Goal: Transaction & Acquisition: Obtain resource

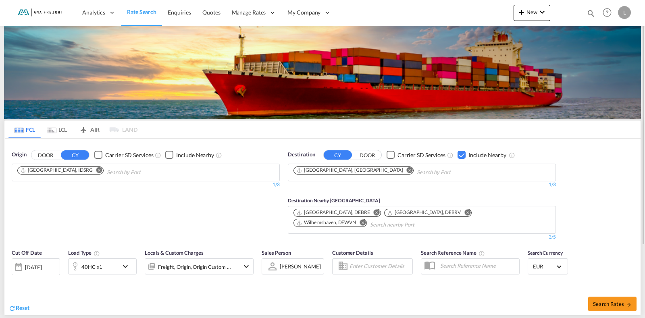
click at [96, 167] on md-icon "Remove" at bounding box center [99, 170] width 6 height 6
click at [406, 171] on md-icon "Remove" at bounding box center [409, 170] width 6 height 6
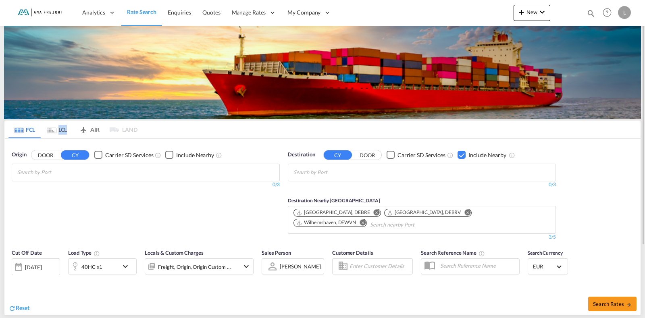
click at [58, 129] on md-tab-item "LCL" at bounding box center [57, 129] width 32 height 18
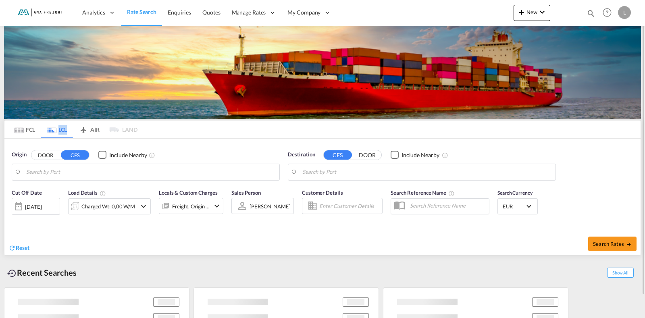
type input "[GEOGRAPHIC_DATA], [GEOGRAPHIC_DATA], IDJKT"
type input "DE-61545, [GEOGRAPHIC_DATA], [GEOGRAPHIC_DATA]"
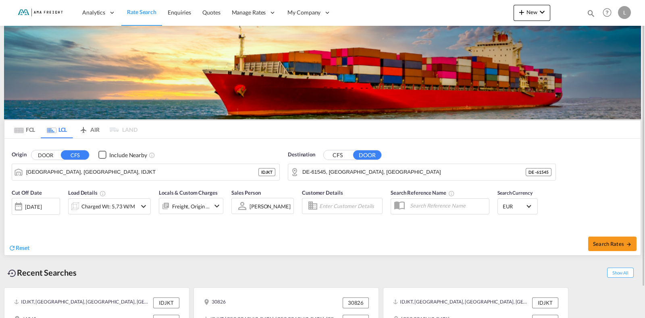
click at [40, 203] on div "[DATE]" at bounding box center [33, 206] width 17 height 7
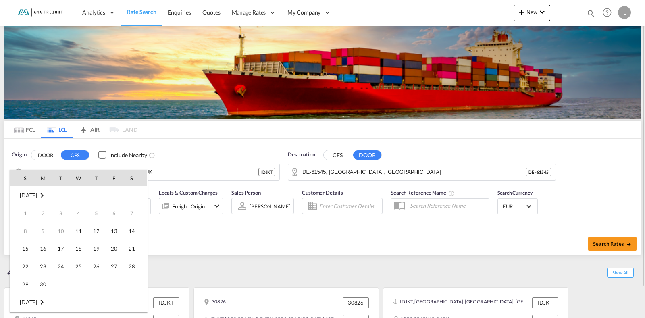
scroll to position [320, 0]
click at [48, 279] on span "29" at bounding box center [43, 284] width 16 height 16
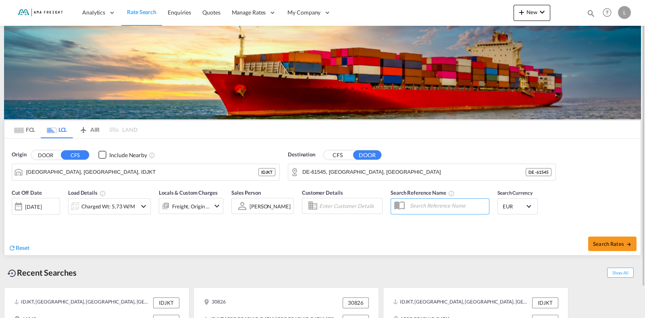
click at [90, 199] on div "Charged Wt: 5,73 W/M" at bounding box center [102, 206] width 68 height 16
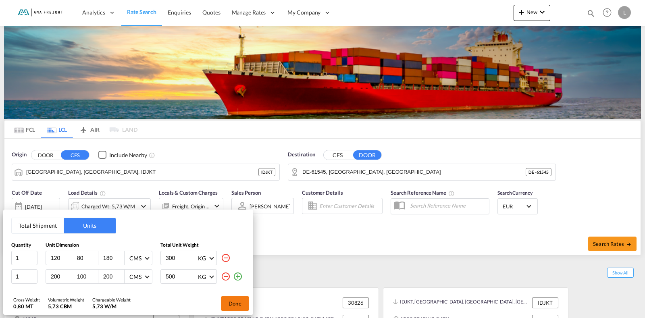
click at [232, 303] on button "Done" at bounding box center [235, 303] width 28 height 15
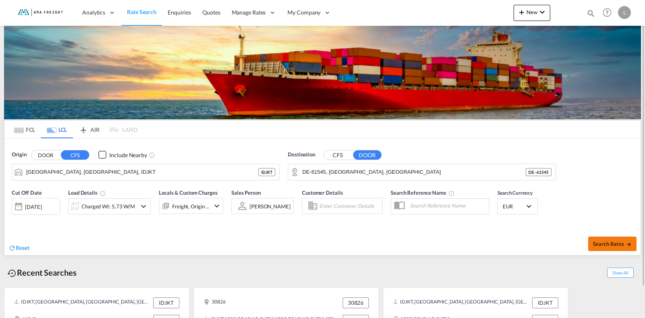
click at [610, 243] on button "Search Rates" at bounding box center [612, 243] width 48 height 15
type input "IDJKT to 61545 / [DATE]"
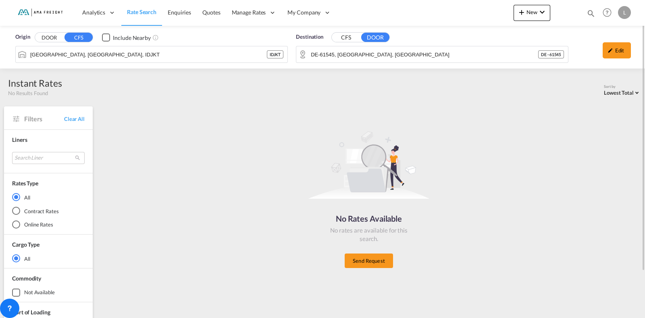
click at [343, 39] on button "CFS" at bounding box center [346, 37] width 28 height 9
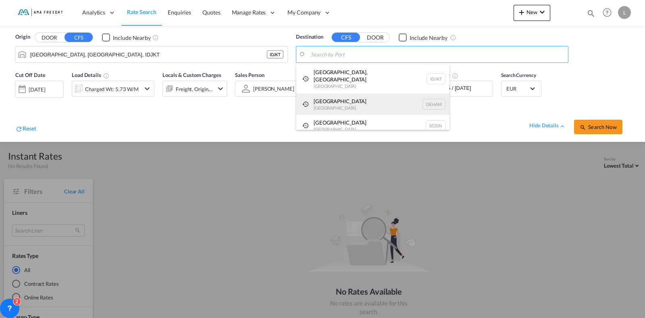
click at [323, 102] on div "Hamburg [GEOGRAPHIC_DATA] [GEOGRAPHIC_DATA]" at bounding box center [372, 104] width 153 height 22
type input "[GEOGRAPHIC_DATA], [GEOGRAPHIC_DATA]"
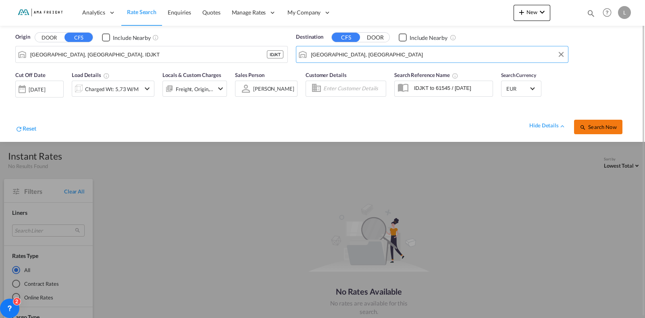
click at [586, 126] on md-icon "icon-magnify" at bounding box center [582, 127] width 6 height 6
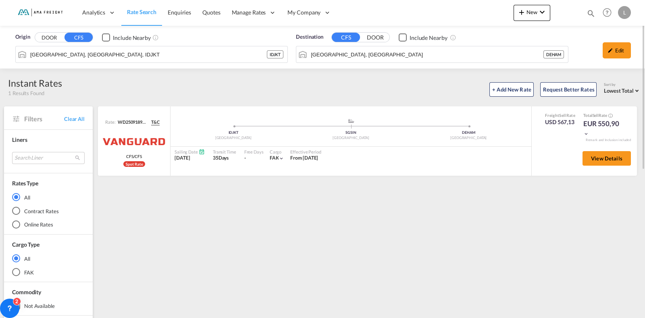
click at [48, 37] on button "DOOR" at bounding box center [49, 37] width 28 height 9
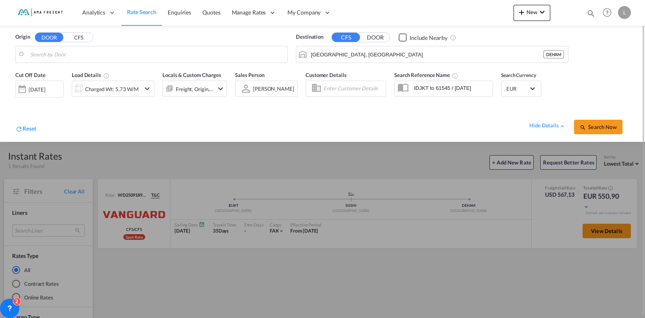
click at [63, 55] on body "Analytics Reports Dashboard Rate Search Enquiries Quotes" at bounding box center [322, 159] width 645 height 318
click at [72, 38] on button "CFS" at bounding box center [78, 37] width 28 height 9
click at [54, 54] on body "Analytics Reports Dashboard Rate Search Enquiries Quotes" at bounding box center [322, 159] width 645 height 318
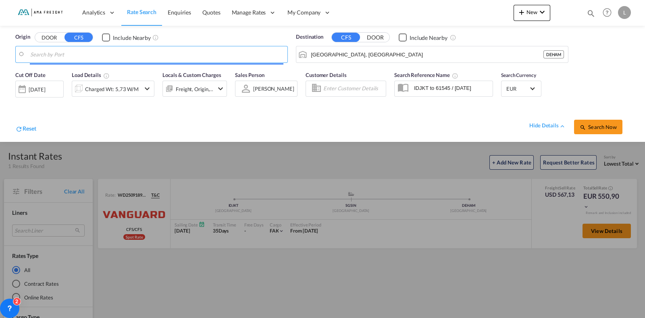
click at [54, 54] on input "Search by Port" at bounding box center [156, 54] width 253 height 12
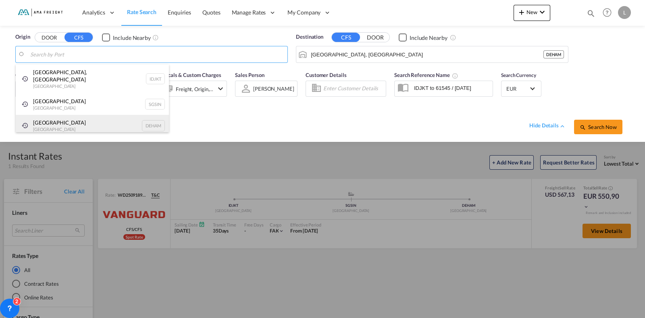
click at [48, 118] on div "[GEOGRAPHIC_DATA] [GEOGRAPHIC_DATA] DEHAM" at bounding box center [92, 126] width 153 height 22
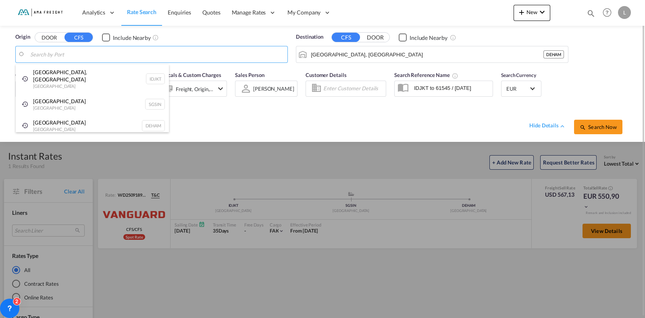
type input "[GEOGRAPHIC_DATA], [GEOGRAPHIC_DATA]"
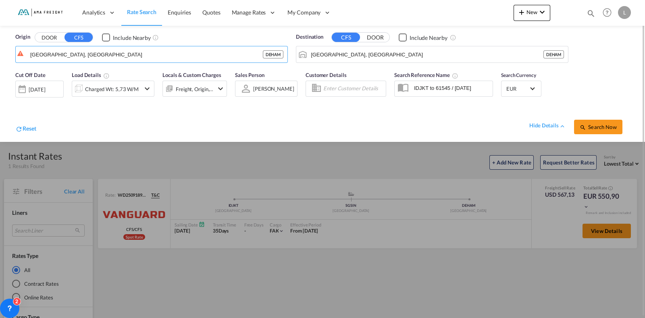
click at [371, 37] on button "DOOR" at bounding box center [375, 37] width 28 height 9
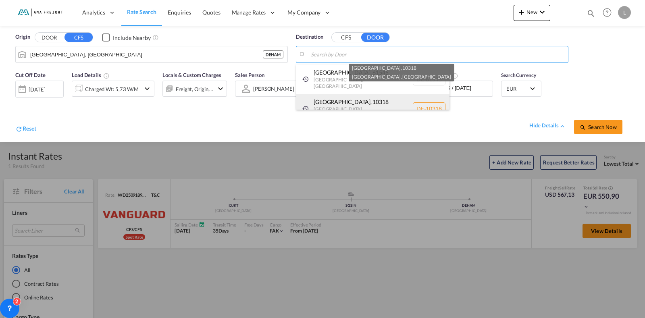
click at [319, 94] on div "[GEOGRAPHIC_DATA] , [GEOGRAPHIC_DATA] , [GEOGRAPHIC_DATA] DE-10318" at bounding box center [372, 108] width 153 height 29
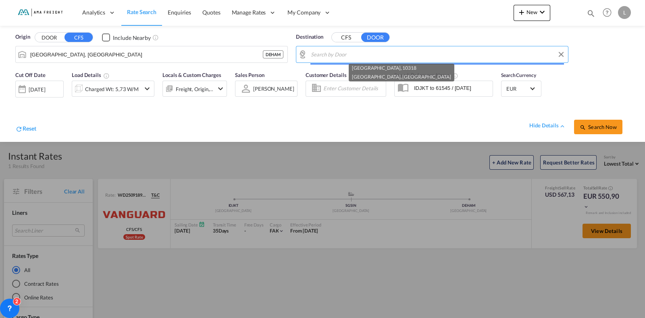
type input "DE-10318, [GEOGRAPHIC_DATA], [GEOGRAPHIC_DATA]"
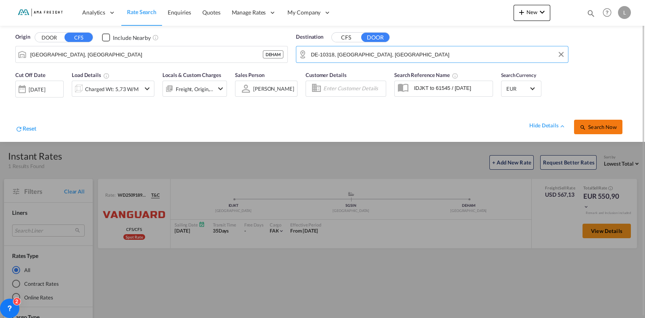
click at [583, 128] on md-icon "icon-magnify" at bounding box center [582, 127] width 6 height 6
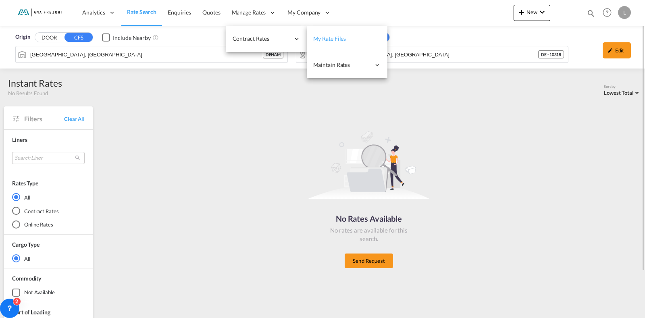
click at [321, 40] on span "My Rate Files" at bounding box center [329, 38] width 33 height 7
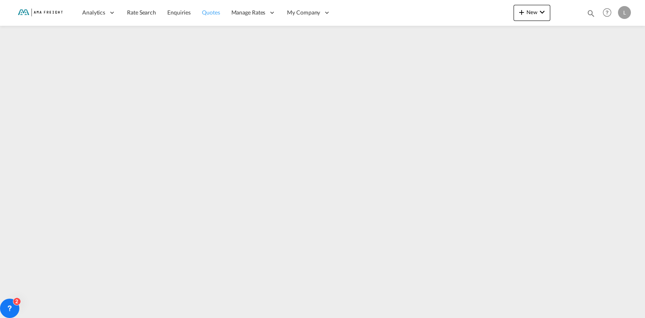
click at [202, 15] on span "Quotes" at bounding box center [211, 12] width 18 height 7
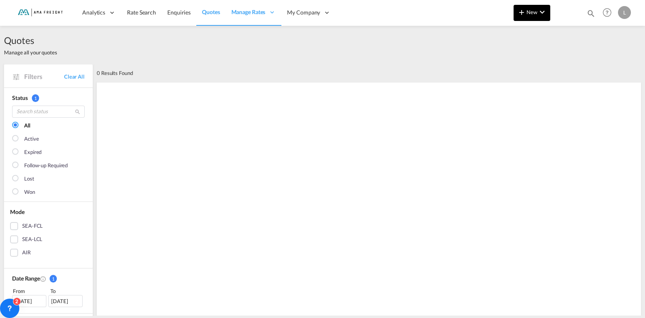
click at [536, 8] on button "New" at bounding box center [531, 13] width 37 height 16
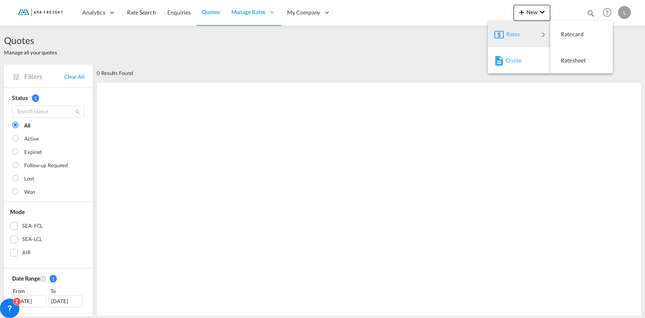
click at [512, 62] on span "Quote" at bounding box center [509, 60] width 9 height 16
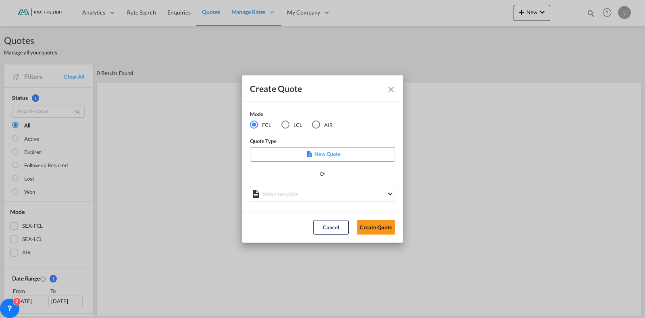
click at [318, 154] on p "New Quote" at bounding box center [322, 154] width 139 height 8
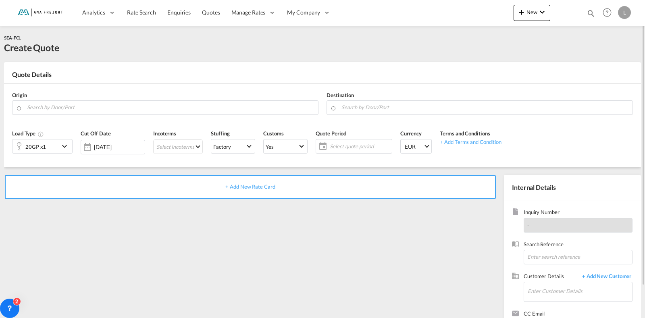
scroll to position [35, 0]
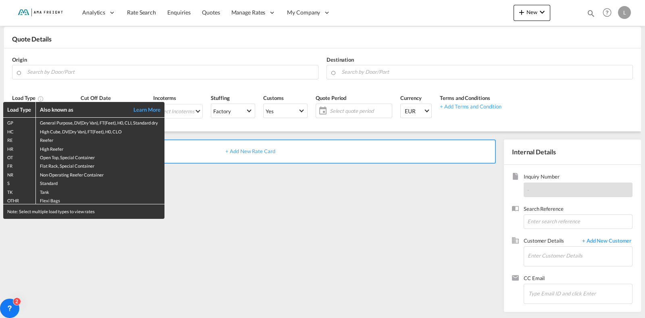
click at [38, 84] on div "Load Type Also known as Learn More GP General Purpose, DV(Dry Van), FT(Feet), H…" at bounding box center [322, 159] width 645 height 318
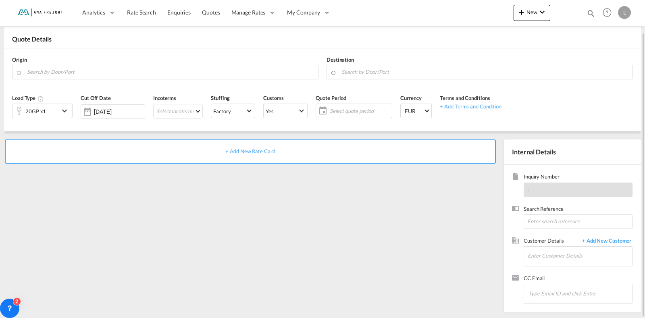
click at [66, 114] on md-icon "icon-chevron-down" at bounding box center [66, 111] width 12 height 10
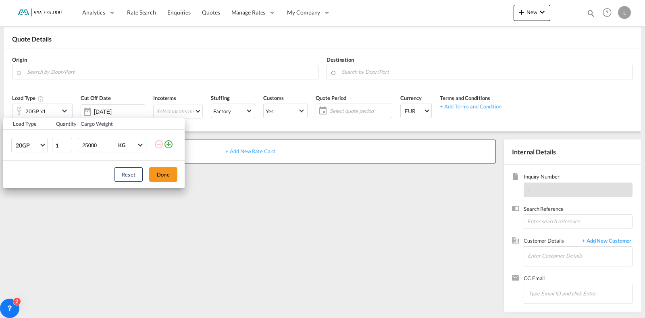
click at [66, 112] on div "Load Type Quantity Cargo Weight 20GP 20GP 40GP 40HC 45HC 20RE 40RE 40HR 20OT 40…" at bounding box center [322, 159] width 645 height 318
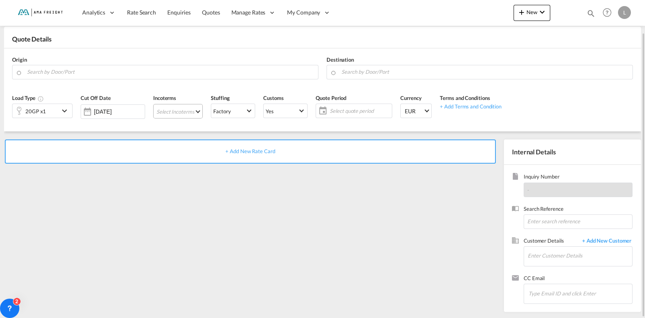
click at [199, 112] on md-select "Select Incoterms CPT - export Carrier Paid to DDP - export Delivery Duty Paid F…" at bounding box center [178, 111] width 50 height 15
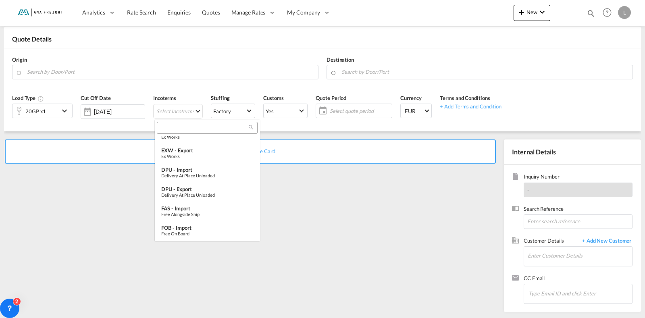
scroll to position [0, 0]
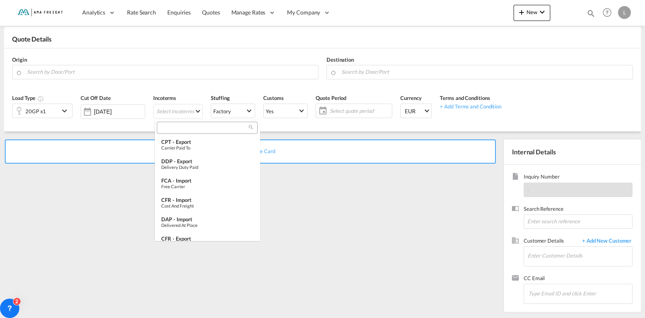
click at [247, 110] on md-backdrop at bounding box center [322, 159] width 645 height 318
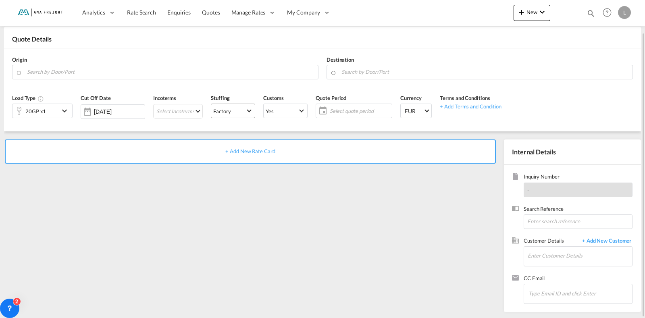
click at [248, 110] on span "Select Stuffing: \aFactory" at bounding box center [249, 110] width 4 height 4
click at [248, 110] on md-option "Factory" at bounding box center [234, 110] width 56 height 19
click at [301, 110] on span "Select Customs: Yes" at bounding box center [301, 110] width 4 height 4
drag, startPoint x: 301, startPoint y: 110, endPoint x: 280, endPoint y: 128, distance: 27.4
click at [280, 128] on md-content "Yes No" at bounding box center [286, 120] width 56 height 45
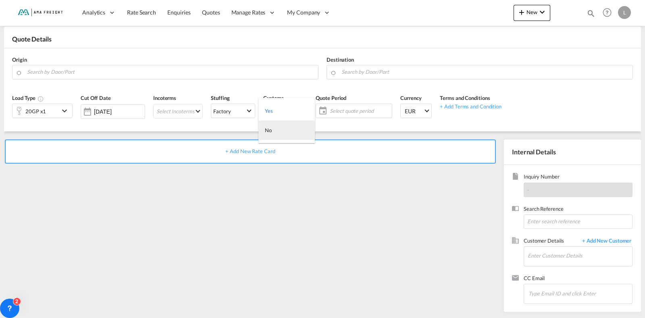
click at [278, 130] on md-option "No" at bounding box center [286, 129] width 56 height 19
click at [365, 110] on span "Select quote period" at bounding box center [360, 110] width 60 height 7
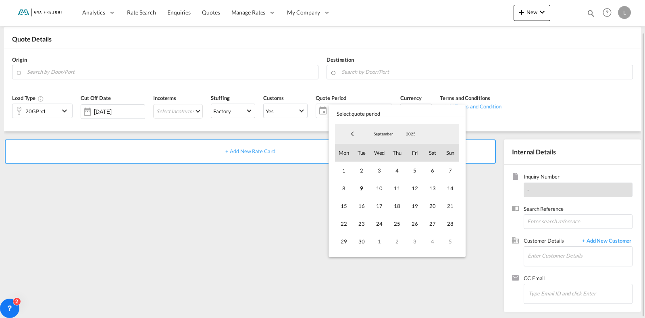
click at [365, 110] on span "Select quote period" at bounding box center [396, 111] width 137 height 12
click at [377, 89] on md-backdrop at bounding box center [322, 159] width 645 height 318
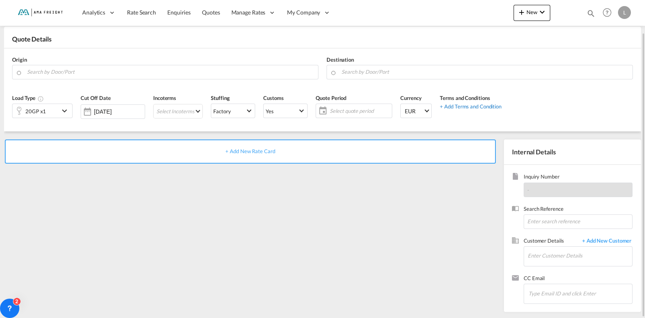
click at [451, 105] on div "+ Add Terms and Condition" at bounding box center [471, 106] width 62 height 8
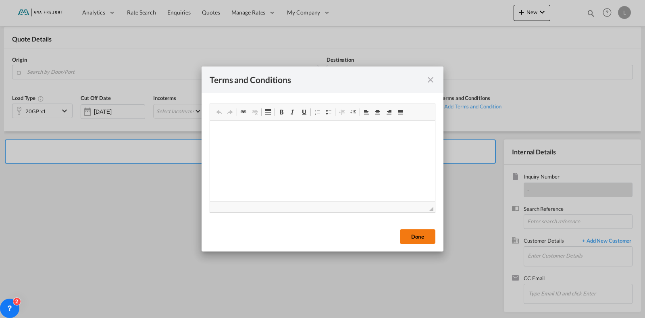
click at [413, 238] on button "Done" at bounding box center [417, 236] width 35 height 15
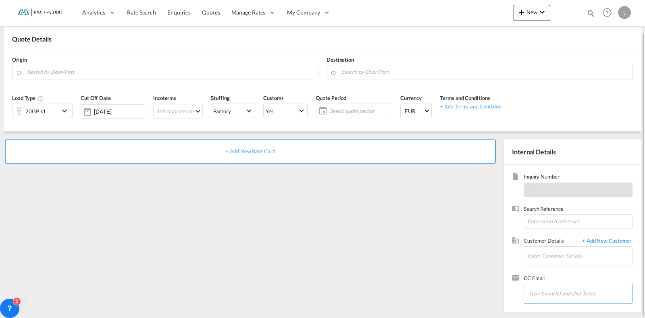
click at [539, 298] on input "Chips input." at bounding box center [568, 293] width 81 height 17
click at [540, 260] on input "Enter Customer Details" at bounding box center [579, 256] width 104 height 18
click at [534, 218] on input at bounding box center [577, 221] width 109 height 15
click at [531, 189] on div "-" at bounding box center [577, 189] width 109 height 15
click at [32, 79] on md-autocomplete at bounding box center [170, 72] width 287 height 15
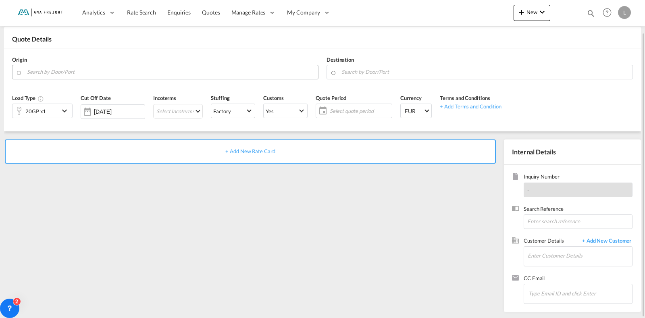
click at [35, 73] on input "Search by Door/Port" at bounding box center [170, 72] width 287 height 14
click at [243, 158] on div "+ Add New Rate Card" at bounding box center [250, 151] width 491 height 24
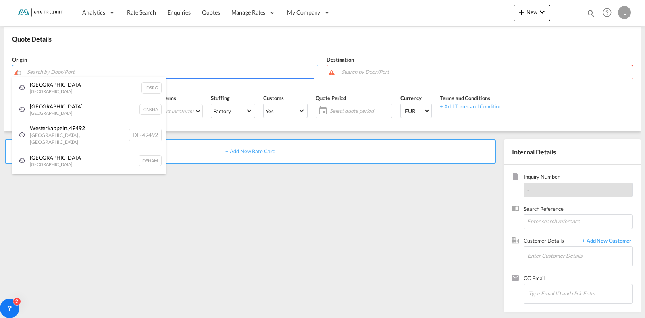
click at [48, 69] on body "Analytics Reports Dashboard Rate Search Enquiries Quotes" at bounding box center [322, 159] width 645 height 318
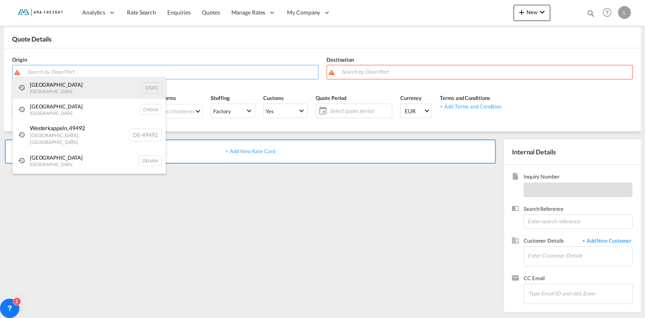
click at [42, 83] on div "[GEOGRAPHIC_DATA] [GEOGRAPHIC_DATA] IDSRG" at bounding box center [88, 88] width 153 height 22
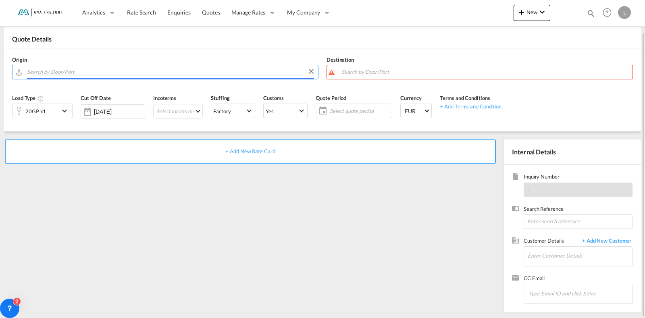
type input "[GEOGRAPHIC_DATA], IDSRG"
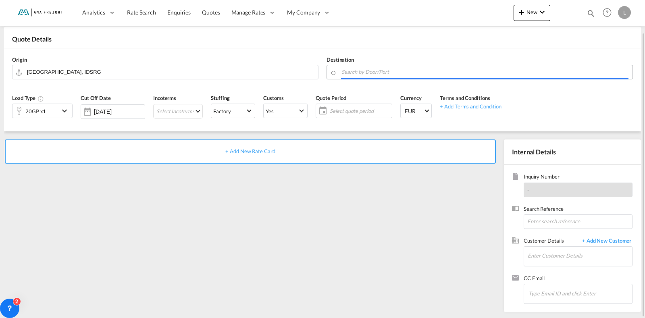
drag, startPoint x: 376, startPoint y: 68, endPoint x: 366, endPoint y: 79, distance: 15.4
click at [372, 71] on input "Search by Door/Port" at bounding box center [484, 72] width 287 height 14
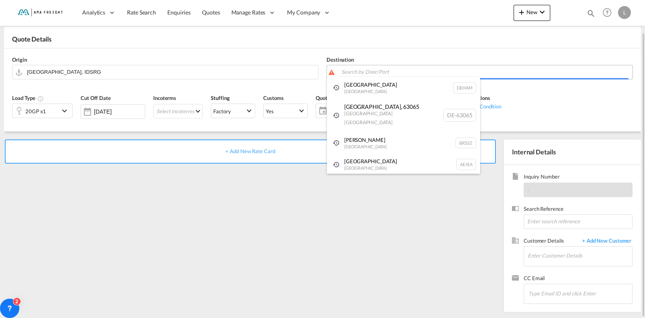
click at [357, 72] on body "Analytics Reports Dashboard Rate Search Enquiries Quotes" at bounding box center [322, 159] width 645 height 318
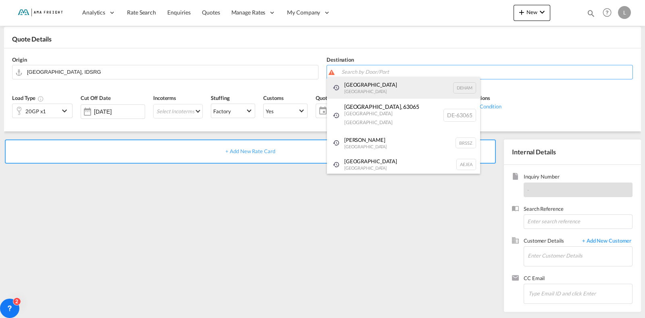
click at [353, 83] on div "Hamburg [GEOGRAPHIC_DATA] [GEOGRAPHIC_DATA]" at bounding box center [403, 88] width 153 height 22
type input "[GEOGRAPHIC_DATA], [GEOGRAPHIC_DATA]"
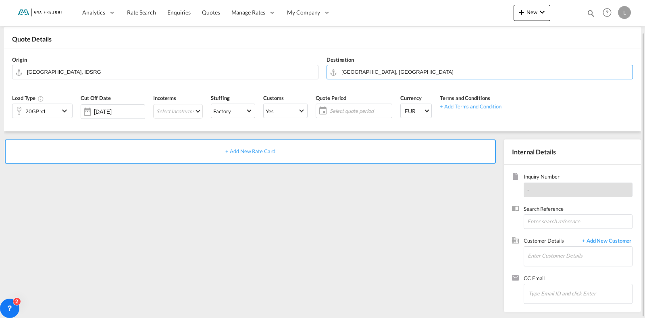
click at [284, 148] on div "+ Add New Rate Card" at bounding box center [250, 151] width 491 height 24
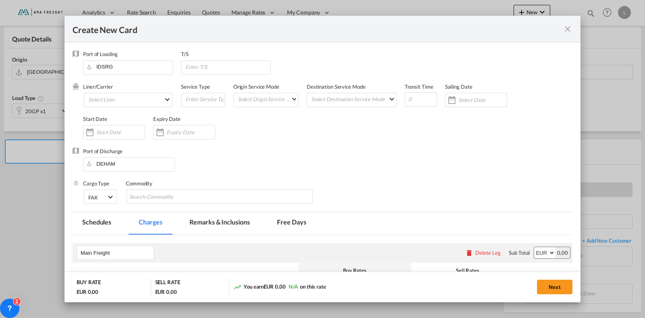
type input "Basic Ocean Freight"
select select "per equipment"
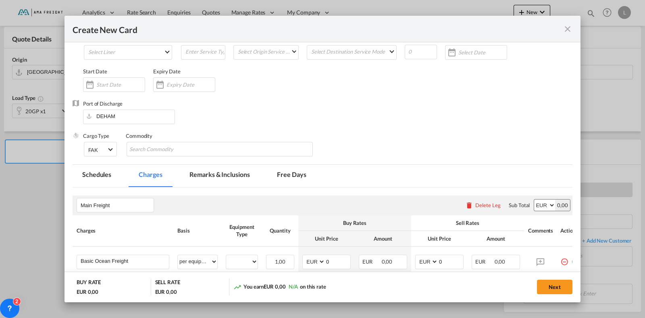
scroll to position [120, 0]
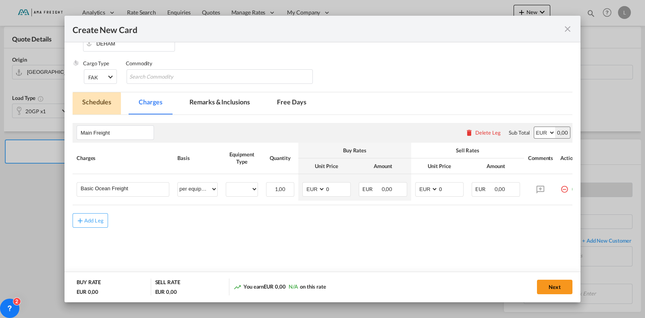
click at [93, 108] on md-tab-item "Schedules" at bounding box center [97, 103] width 48 height 22
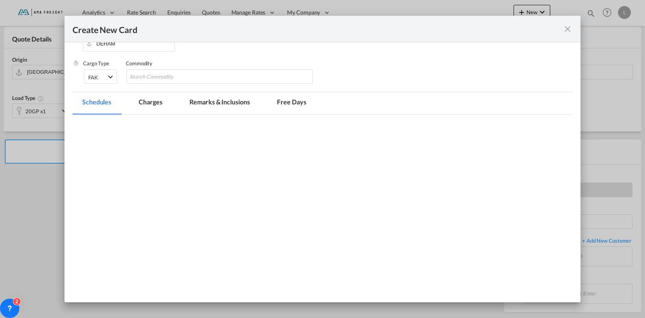
scroll to position [126, 0]
click at [568, 30] on md-icon "icon-close fg-AAA8AD m-0 pointer" at bounding box center [567, 29] width 10 height 10
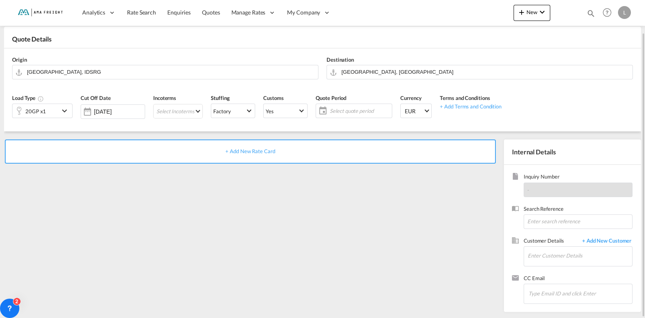
scroll to position [0, 0]
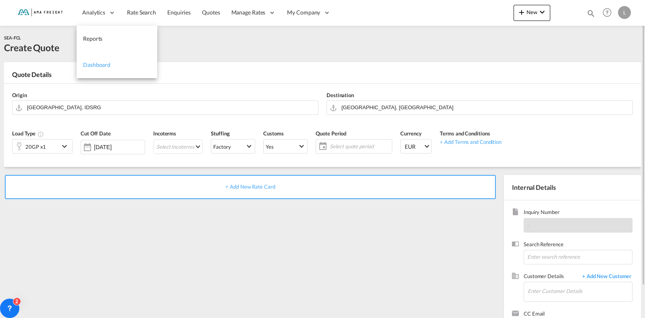
click at [92, 65] on span "Dashboard" at bounding box center [96, 64] width 27 height 7
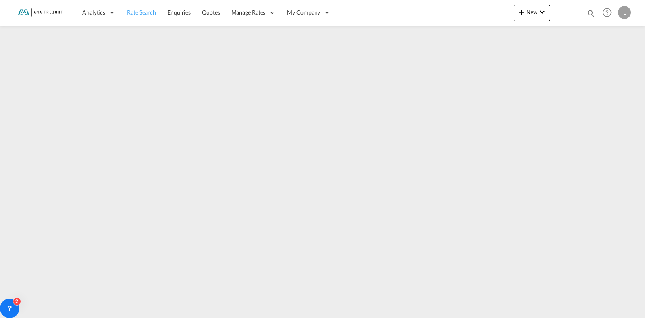
click at [127, 16] on span "Rate Search" at bounding box center [141, 12] width 29 height 8
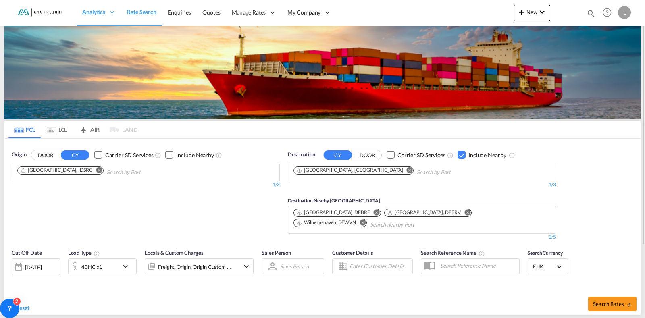
click at [37, 220] on div "Origin DOOR CY Carrier SD Services Include Nearby [GEOGRAPHIC_DATA], [GEOGRAPHI…" at bounding box center [146, 196] width 276 height 98
click at [96, 172] on md-icon "Remove" at bounding box center [99, 170] width 6 height 6
drag, startPoint x: 49, startPoint y: 152, endPoint x: 64, endPoint y: 152, distance: 15.3
click at [49, 152] on button "DOOR" at bounding box center [45, 154] width 28 height 9
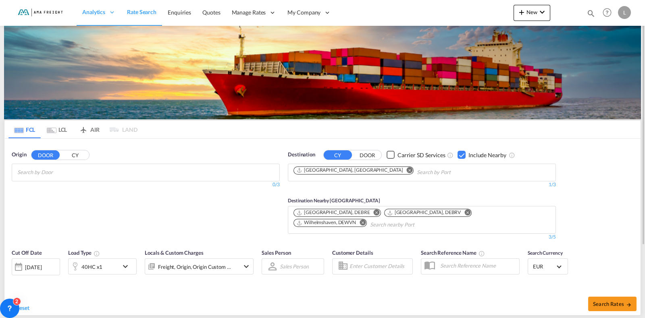
click at [77, 151] on button "CY" at bounding box center [75, 154] width 28 height 9
click at [57, 123] on md-tab-item "LCL" at bounding box center [57, 129] width 32 height 18
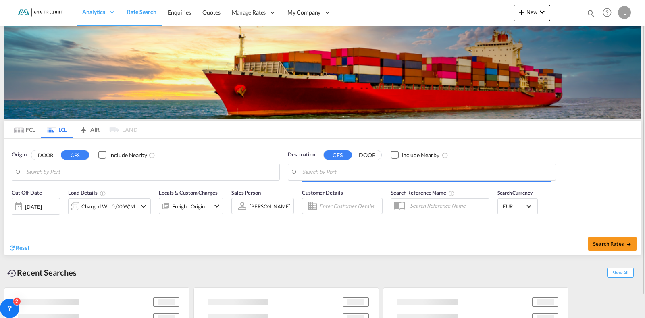
type input "[GEOGRAPHIC_DATA], [GEOGRAPHIC_DATA]"
type input "DE-10318, [GEOGRAPHIC_DATA], [GEOGRAPHIC_DATA]"
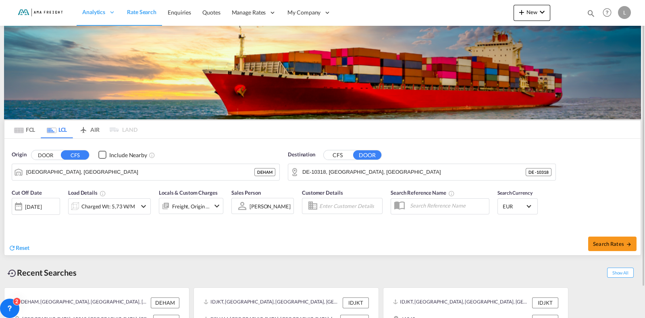
click at [38, 205] on div "[DATE]" at bounding box center [33, 206] width 17 height 7
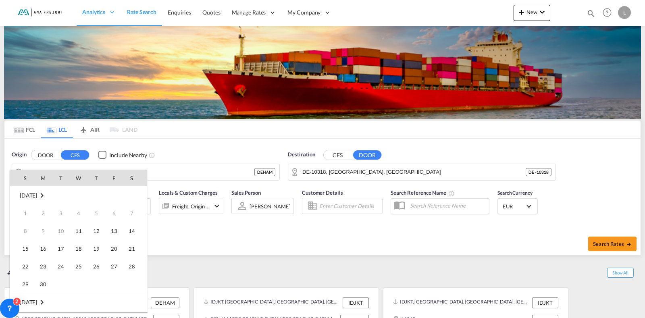
scroll to position [320, 0]
click at [76, 298] on span "1" at bounding box center [79, 302] width 16 height 16
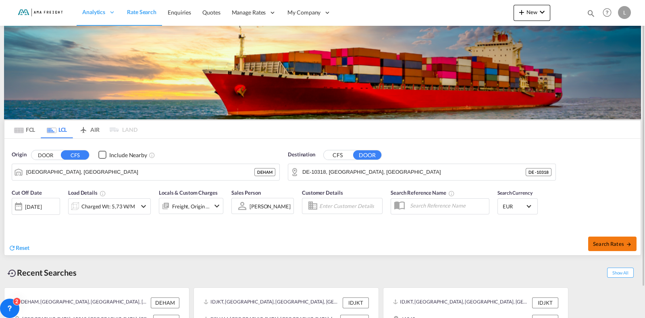
click at [600, 247] on button "Search Rates" at bounding box center [612, 243] width 48 height 15
type input "DEHAM to 10318 / [DATE]"
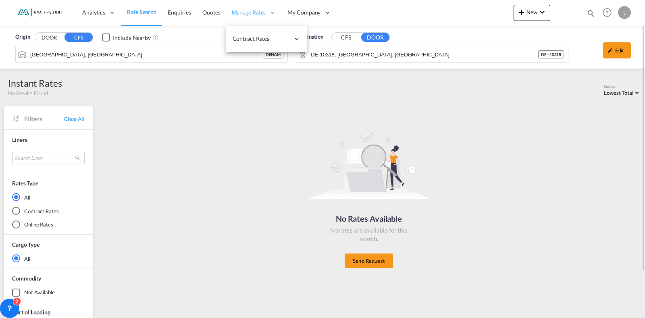
click at [263, 7] on div "Manage Rates" at bounding box center [254, 13] width 56 height 26
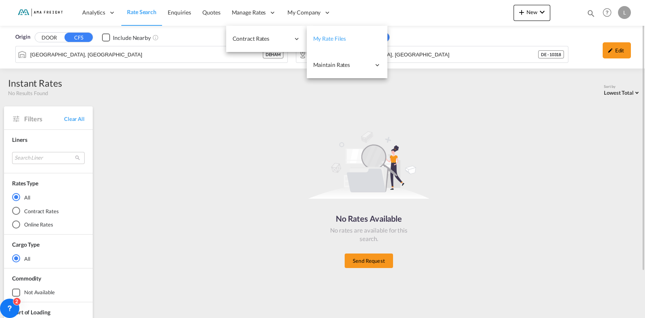
drag, startPoint x: 327, startPoint y: 43, endPoint x: 322, endPoint y: 42, distance: 4.9
click at [328, 43] on link "My Rate Files" at bounding box center [347, 39] width 81 height 26
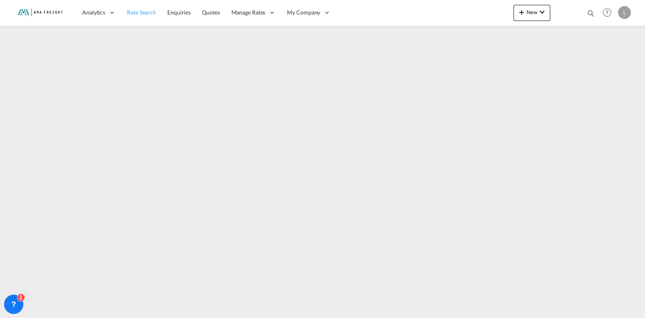
click at [136, 10] on span "Rate Search" at bounding box center [141, 12] width 29 height 7
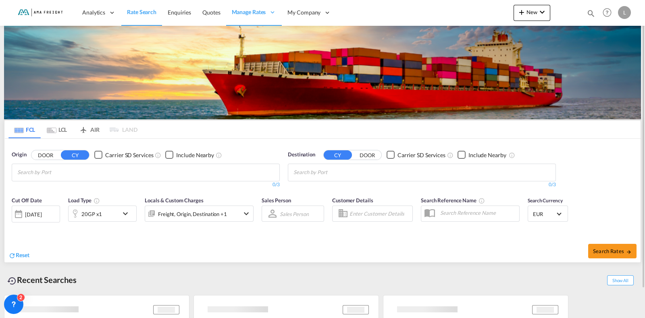
click at [65, 132] on md-tab-item "LCL" at bounding box center [57, 129] width 32 height 18
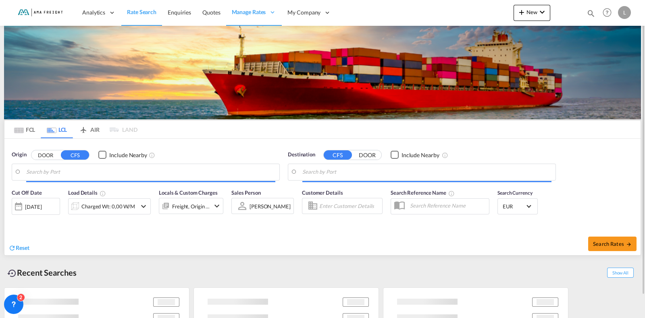
type input "[GEOGRAPHIC_DATA], [GEOGRAPHIC_DATA]"
type input "DE-10318, [GEOGRAPHIC_DATA], [GEOGRAPHIC_DATA]"
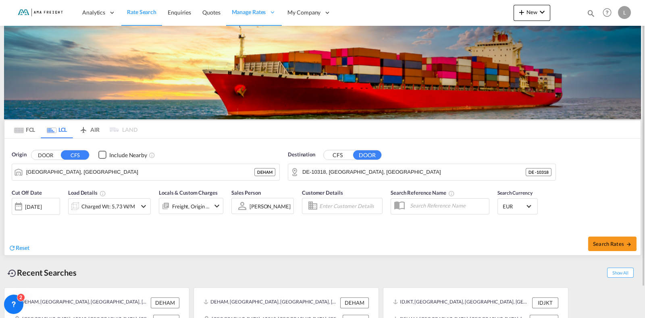
click at [185, 143] on div "Origin DOOR CFS Include Nearby [GEOGRAPHIC_DATA], DEHAM DEHAM Destination CFS D…" at bounding box center [322, 162] width 636 height 46
click at [12, 303] on icon at bounding box center [13, 303] width 3 height 3
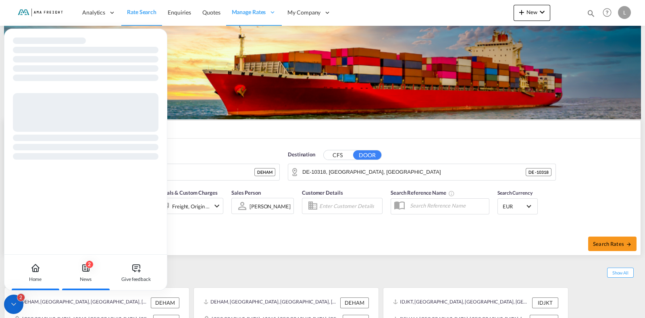
click at [86, 265] on div "2" at bounding box center [89, 264] width 8 height 8
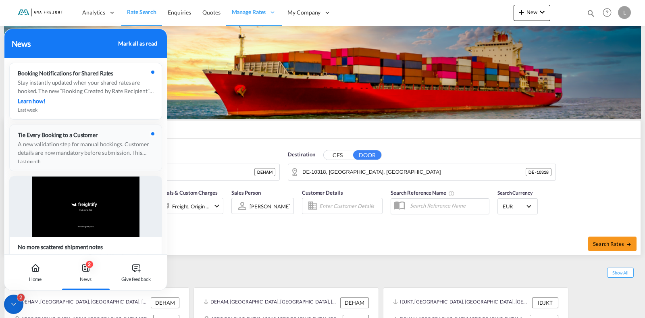
click at [136, 141] on div "A new validation step for manual bookings. Customer details are now mandatory b…" at bounding box center [86, 148] width 136 height 17
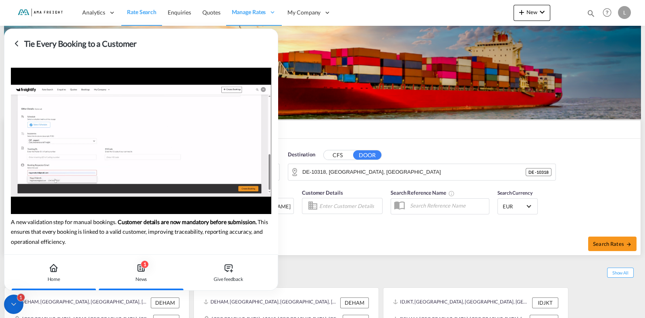
click at [54, 270] on icon at bounding box center [54, 268] width 10 height 10
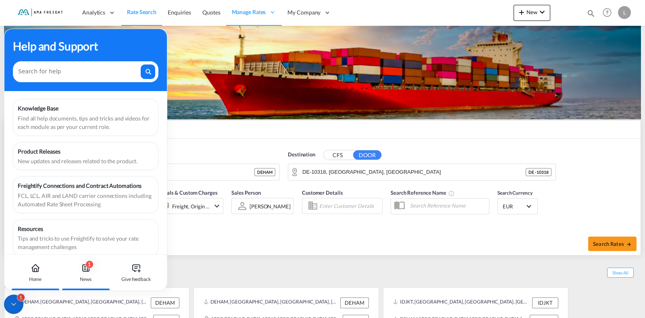
click at [87, 264] on div "1" at bounding box center [89, 264] width 8 height 8
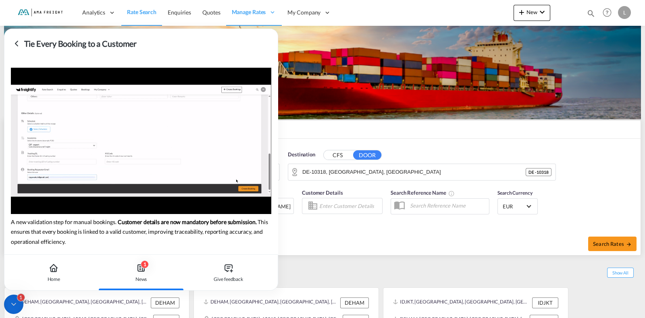
click at [14, 44] on icon at bounding box center [17, 44] width 10 height 10
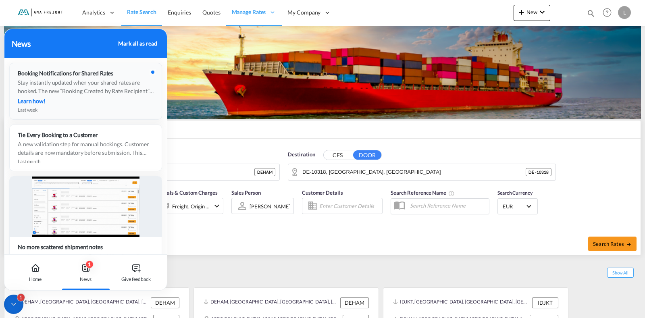
click at [138, 95] on div "Booking Notifications for Shared Rates Stay instantly updated when your shared …" at bounding box center [86, 91] width 152 height 56
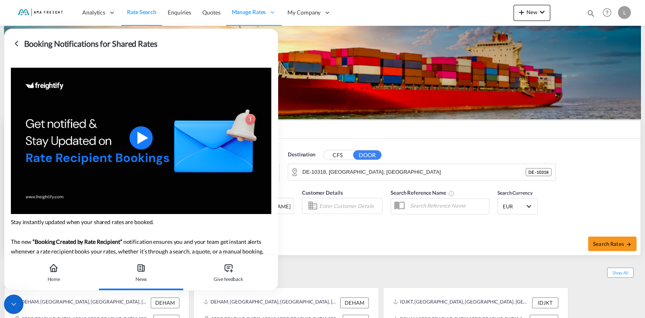
click at [16, 45] on icon at bounding box center [17, 44] width 10 height 10
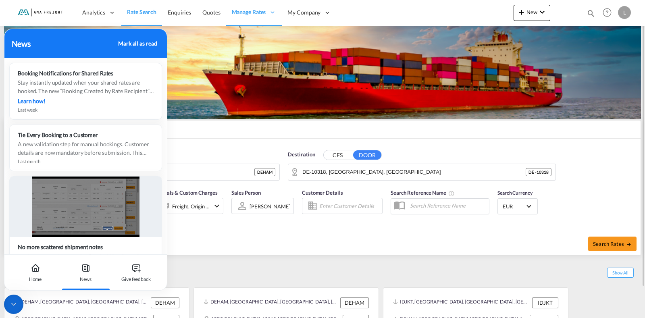
click at [216, 154] on div "Origin DOOR CFS Include Nearby" at bounding box center [146, 155] width 268 height 8
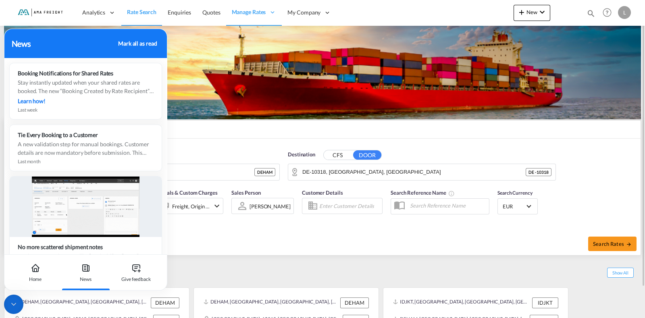
click at [216, 154] on div "Origin DOOR CFS Include Nearby" at bounding box center [146, 155] width 268 height 8
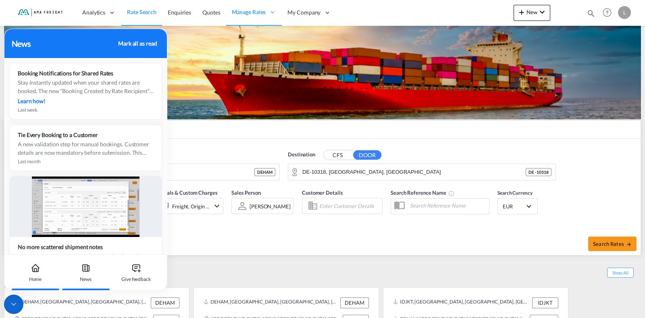
click at [42, 274] on div "Home" at bounding box center [35, 272] width 45 height 35
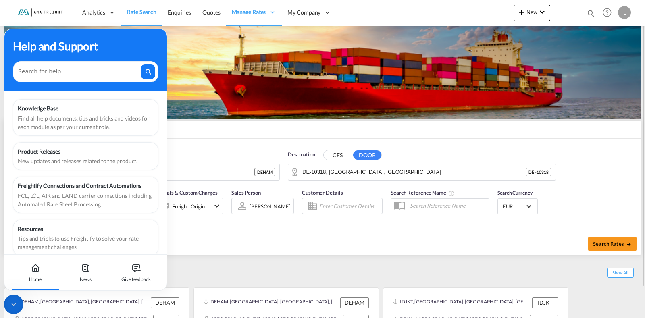
click at [191, 123] on md-tabs-canvas "FCL LCL AIR LAND FCL LCL AIR LAND" at bounding box center [322, 129] width 636 height 18
click at [12, 306] on icon at bounding box center [14, 304] width 8 height 8
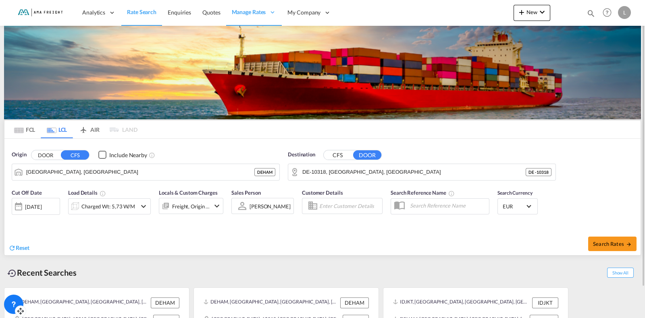
click at [198, 137] on md-tabs-canvas "FCL LCL AIR LAND FCL LCL AIR LAND" at bounding box center [322, 129] width 636 height 18
click at [235, 131] on md-tabs-canvas "FCL LCL AIR LAND FCL LCL AIR LAND" at bounding box center [322, 129] width 636 height 18
click at [404, 195] on div "Search Reference Name" at bounding box center [439, 205] width 107 height 40
click at [16, 131] on md-icon "Use the left and right arrow keys to navigate between tabs" at bounding box center [19, 130] width 10 height 6
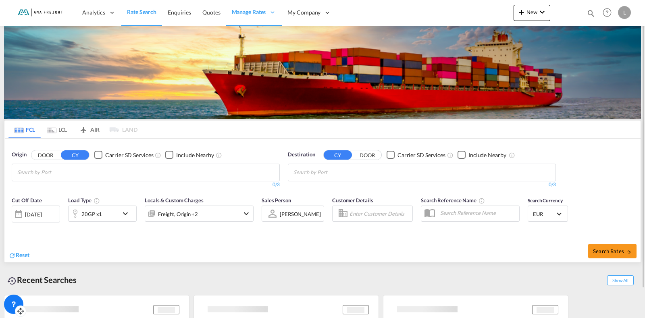
click at [251, 135] on md-tabs-canvas "FCL LCL AIR LAND FCL LCL AIR LAND" at bounding box center [322, 129] width 636 height 18
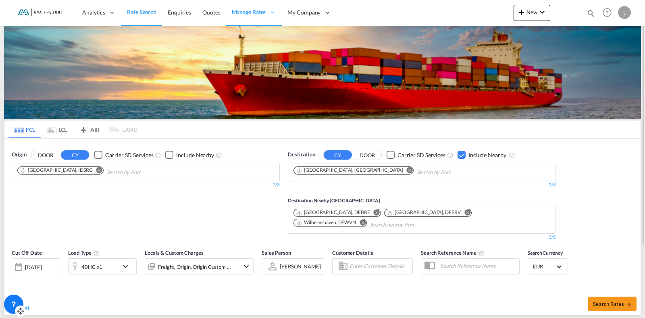
click at [96, 170] on md-icon "Remove" at bounding box center [99, 170] width 6 height 6
click at [401, 169] on button "Remove" at bounding box center [407, 171] width 12 height 8
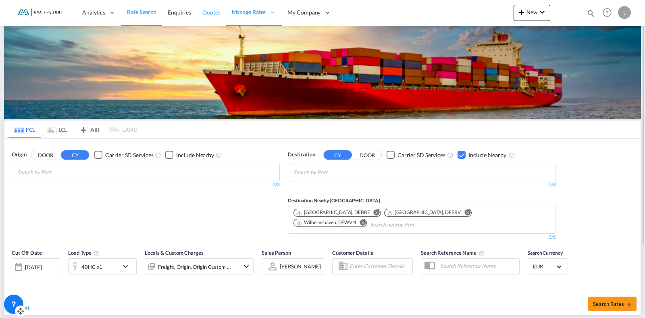
click at [210, 12] on span "Quotes" at bounding box center [211, 12] width 18 height 7
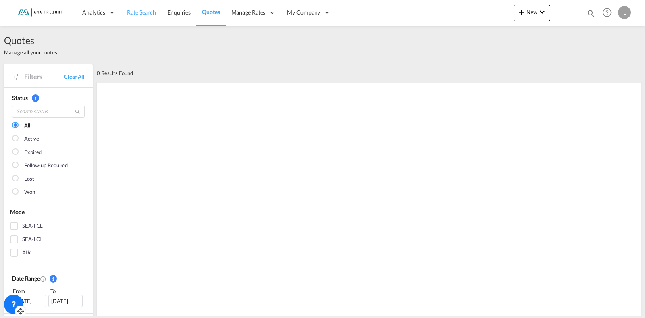
click at [143, 15] on span "Rate Search" at bounding box center [141, 12] width 29 height 7
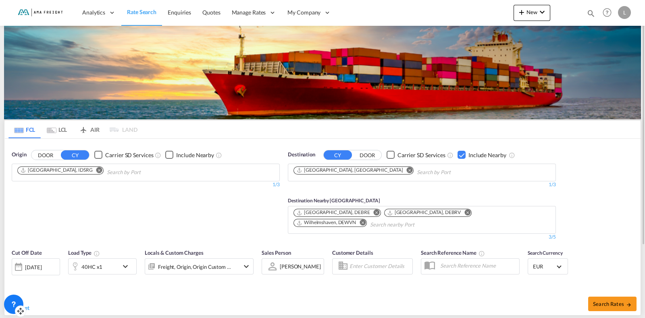
click at [599, 182] on div "Origin DOOR CY Carrier SD Services Include Nearby [GEOGRAPHIC_DATA], [GEOGRAPHI…" at bounding box center [322, 192] width 636 height 106
click at [600, 166] on div "Origin DOOR CY Carrier SD Services Include Nearby [GEOGRAPHIC_DATA], [GEOGRAPHI…" at bounding box center [322, 192] width 636 height 106
click at [574, 158] on div "Origin DOOR CY Carrier SD Services Include Nearby [GEOGRAPHIC_DATA], [GEOGRAPHI…" at bounding box center [322, 192] width 636 height 106
click at [12, 302] on icon at bounding box center [13, 303] width 3 height 3
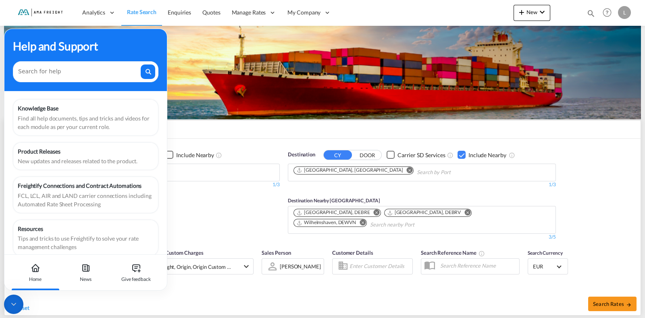
click at [14, 305] on icon at bounding box center [14, 304] width 4 height 2
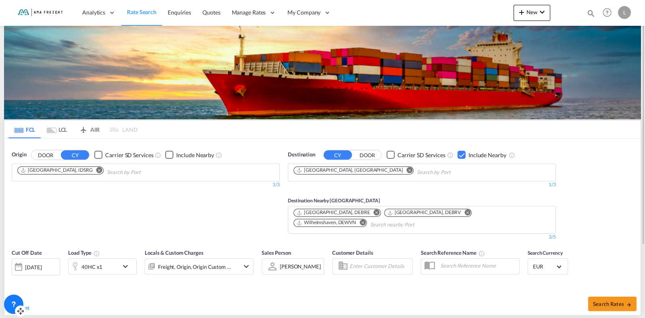
click at [107, 201] on div "Origin DOOR CY Carrier SD Services Include Nearby [GEOGRAPHIC_DATA], [GEOGRAPHI…" at bounding box center [146, 196] width 276 height 98
click at [252, 198] on div "Origin DOOR CY Carrier SD Services Include Nearby [GEOGRAPHIC_DATA], [GEOGRAPHI…" at bounding box center [146, 196] width 276 height 98
click at [209, 12] on span "Quotes" at bounding box center [211, 12] width 18 height 7
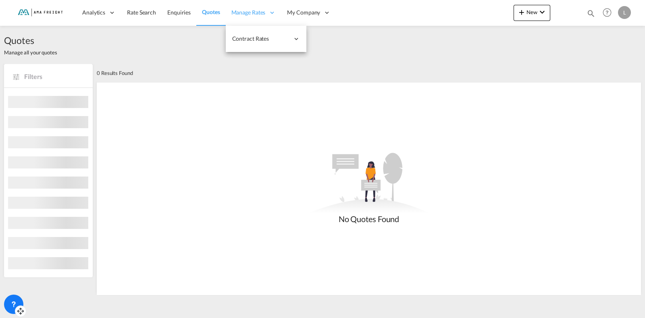
click at [247, 15] on span "Manage Rates" at bounding box center [248, 12] width 34 height 8
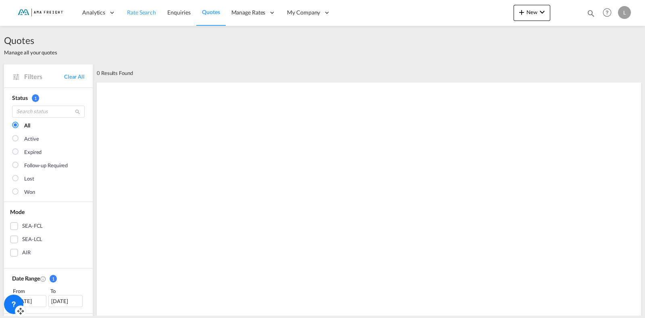
click at [145, 13] on span "Rate Search" at bounding box center [141, 12] width 29 height 7
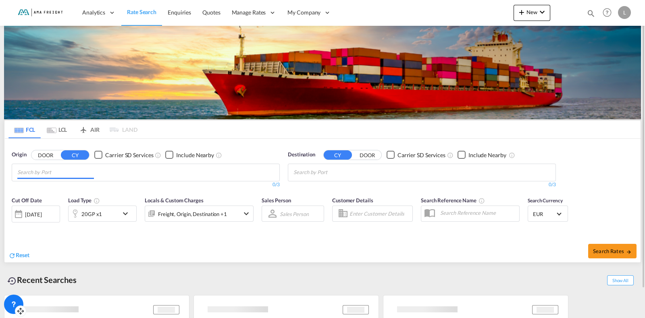
click at [33, 172] on input "Chips input." at bounding box center [55, 172] width 77 height 13
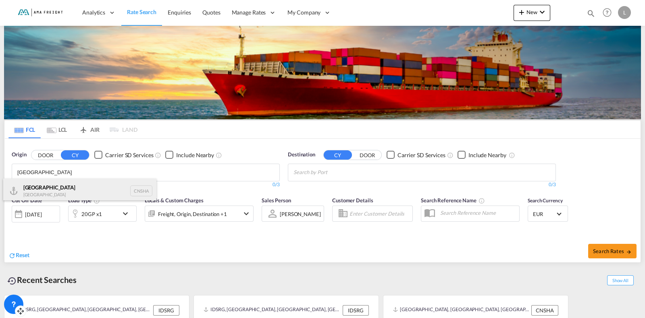
type input "[GEOGRAPHIC_DATA]"
click at [42, 189] on div "Shanghai [GEOGRAPHIC_DATA] CNSHA" at bounding box center [79, 190] width 153 height 24
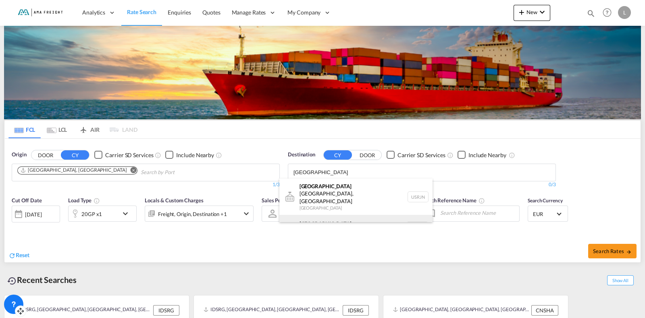
type input "[GEOGRAPHIC_DATA]"
click at [330, 215] on div "[GEOGRAPHIC_DATA] [GEOGRAPHIC_DATA] NLRTM" at bounding box center [355, 227] width 153 height 24
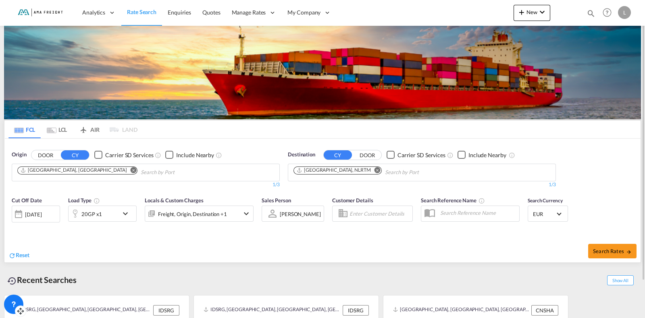
click at [126, 212] on md-icon "icon-chevron-down" at bounding box center [127, 214] width 14 height 10
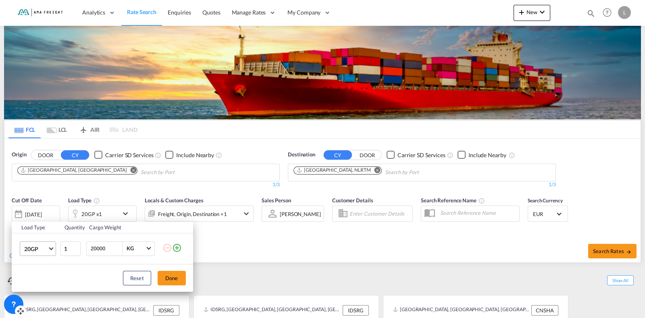
click at [52, 250] on md-select-value "20GP" at bounding box center [39, 249] width 32 height 14
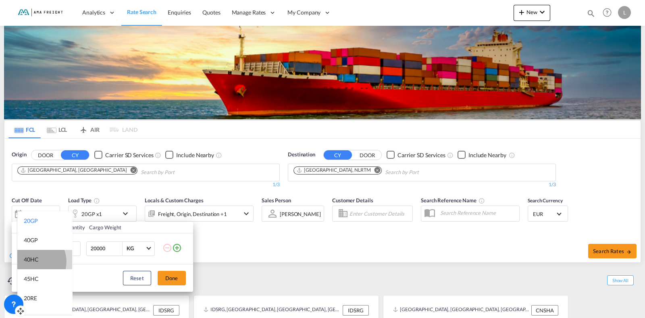
click at [33, 261] on div "40HC" at bounding box center [31, 259] width 15 height 8
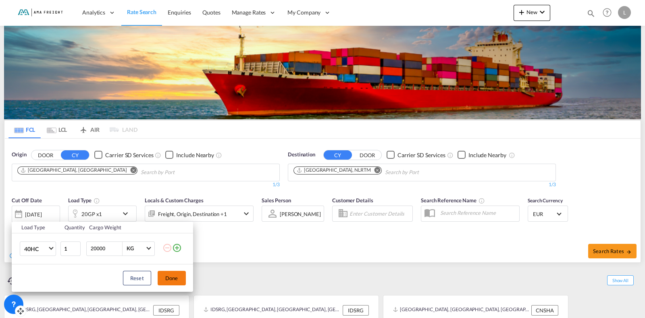
click at [162, 276] on button "Done" at bounding box center [172, 278] width 28 height 15
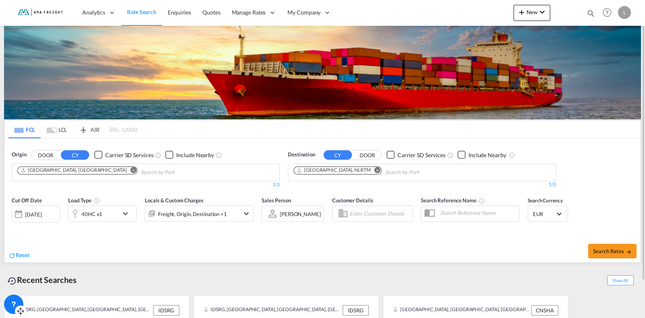
click at [41, 214] on div "[DATE]" at bounding box center [33, 214] width 17 height 7
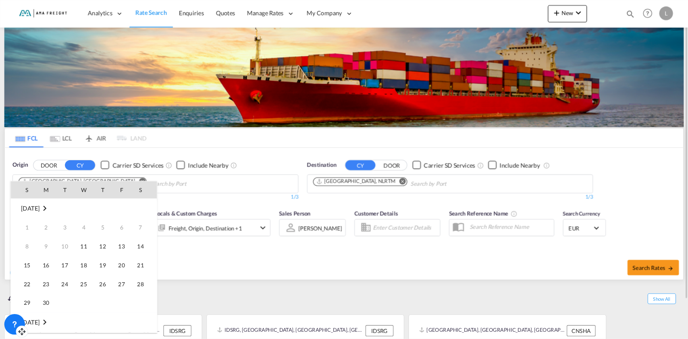
scroll to position [320, 0]
click at [77, 267] on span "24" at bounding box center [79, 267] width 16 height 16
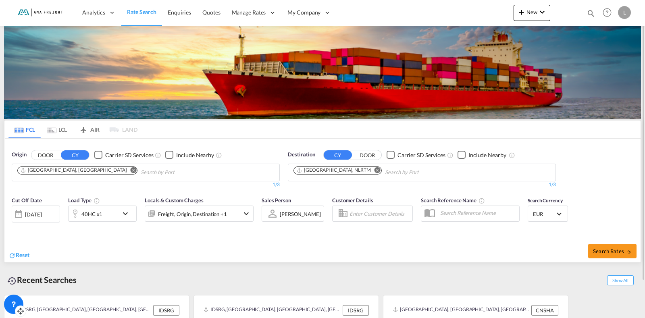
click at [208, 243] on div "Reset" at bounding box center [166, 249] width 316 height 22
click at [605, 257] on button "Search Rates" at bounding box center [612, 251] width 48 height 15
type input "CNSHA to NLRTM / [DATE]"
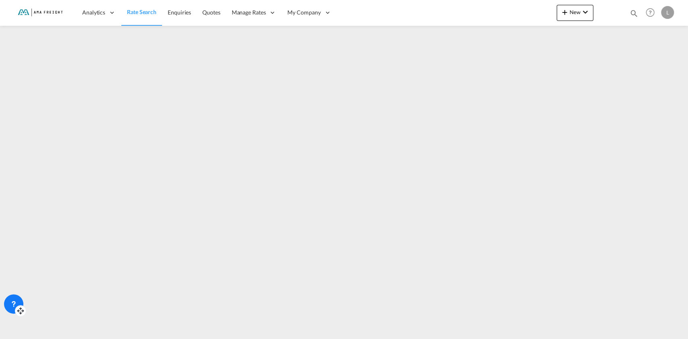
click at [14, 300] on icon at bounding box center [14, 304] width 8 height 8
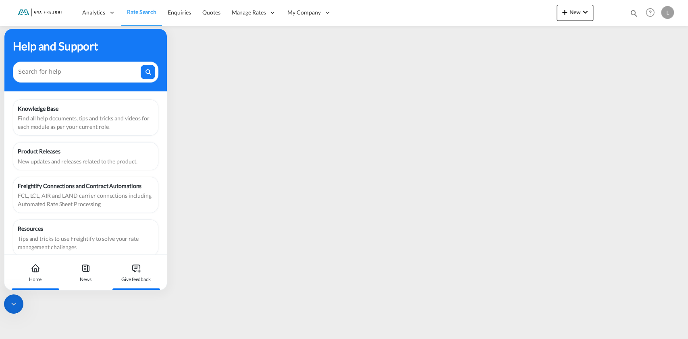
click at [132, 271] on icon at bounding box center [136, 268] width 10 height 10
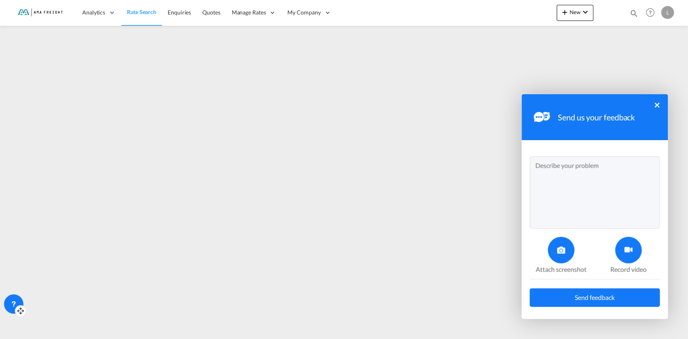
click at [580, 174] on textarea at bounding box center [594, 192] width 130 height 73
click at [644, 106] on button "×" at bounding box center [656, 105] width 5 height 5
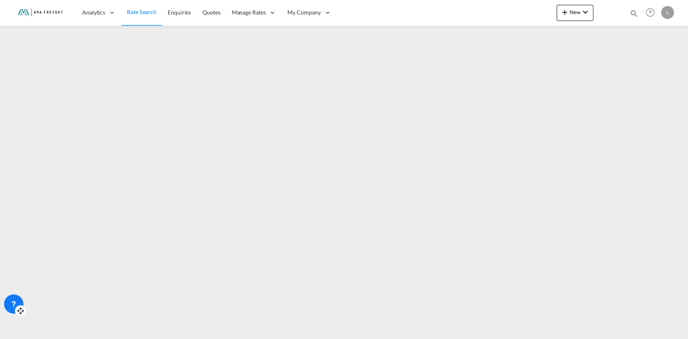
click at [14, 307] on icon at bounding box center [14, 307] width 0 height 0
click at [13, 300] on icon at bounding box center [14, 304] width 8 height 8
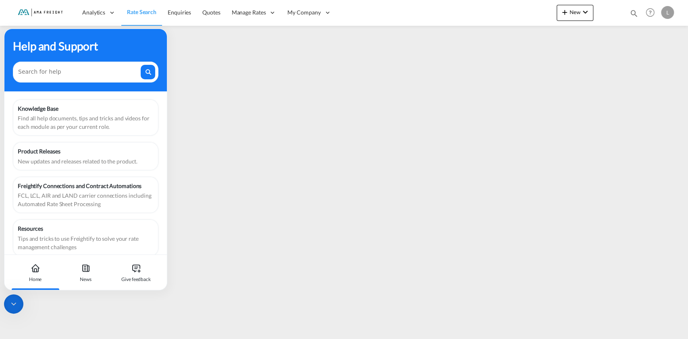
click at [16, 301] on icon at bounding box center [14, 304] width 8 height 8
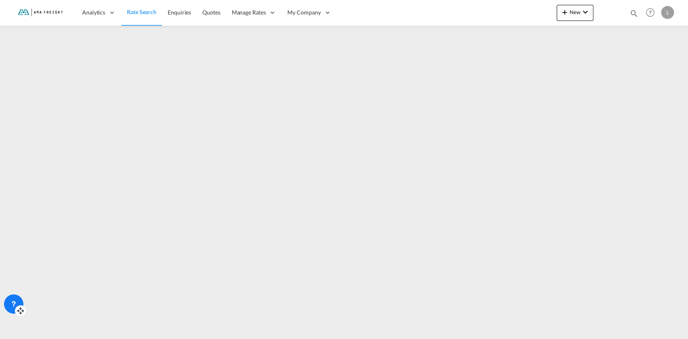
click at [141, 18] on link "Rate Search" at bounding box center [141, 13] width 41 height 26
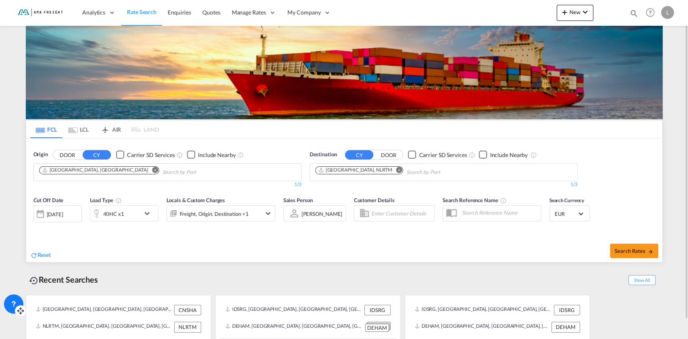
click at [76, 131] on md-icon "Use the left and right arrow keys to navigate between tabs" at bounding box center [73, 130] width 10 height 6
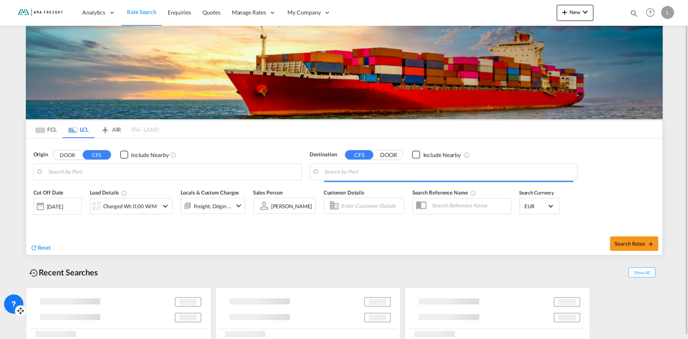
type input "[GEOGRAPHIC_DATA], [GEOGRAPHIC_DATA]"
type input "DE-10318, [GEOGRAPHIC_DATA], [GEOGRAPHIC_DATA]"
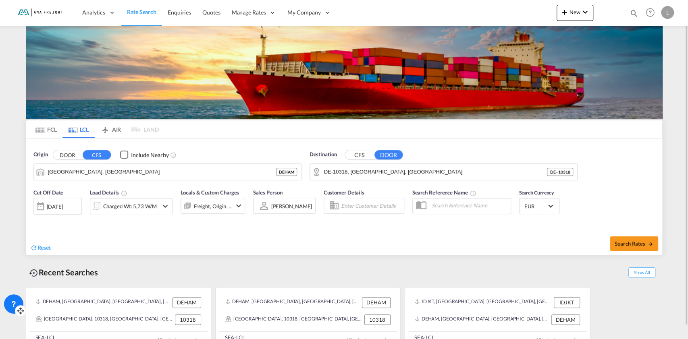
click at [361, 153] on button "CFS" at bounding box center [359, 154] width 28 height 9
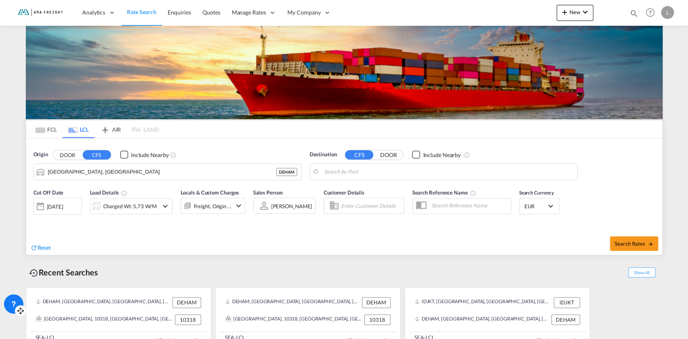
click at [60, 155] on button "DOOR" at bounding box center [67, 154] width 28 height 9
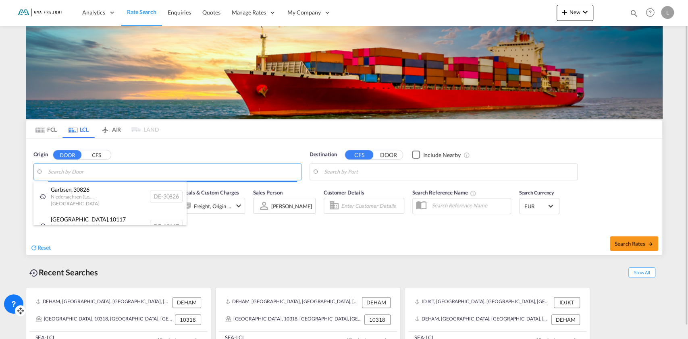
click at [72, 170] on body "Analytics Reports Dashboard Rate Search Enquiries Quotes" at bounding box center [344, 169] width 688 height 339
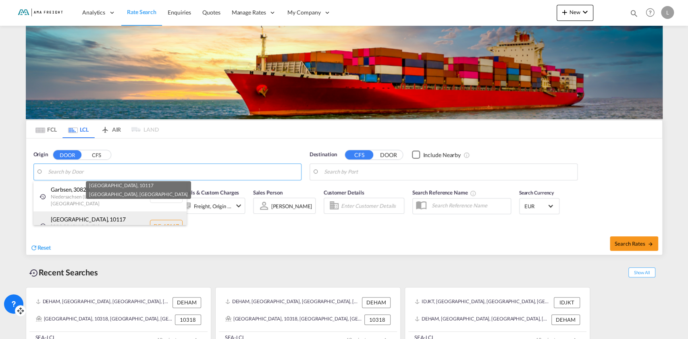
click at [63, 214] on div "[GEOGRAPHIC_DATA]" at bounding box center [109, 226] width 153 height 29
type input "DE-10117, [GEOGRAPHIC_DATA], [GEOGRAPHIC_DATA]"
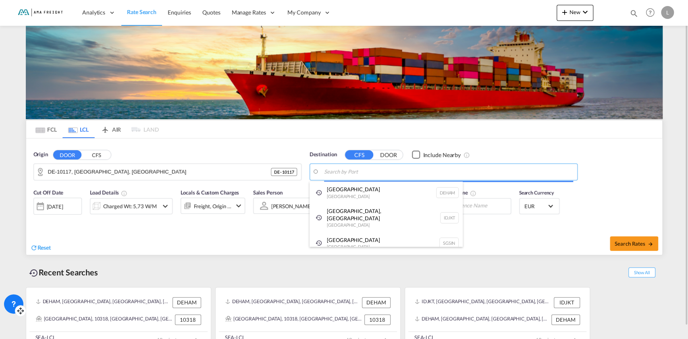
click at [335, 168] on body "Analytics Reports Dashboard Rate Search Enquiries Quotes" at bounding box center [344, 169] width 688 height 339
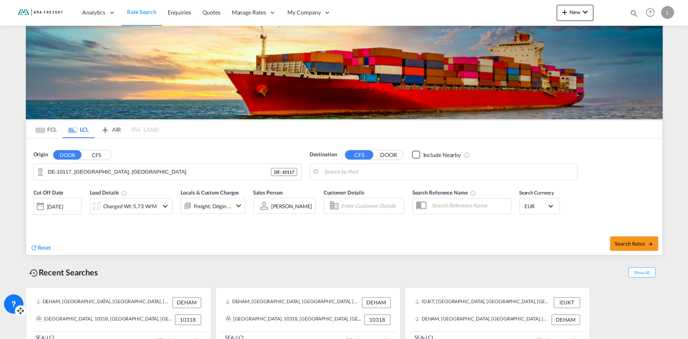
click at [338, 174] on body "Analytics Reports Dashboard Rate Search Enquiries Quotes" at bounding box center [344, 169] width 688 height 339
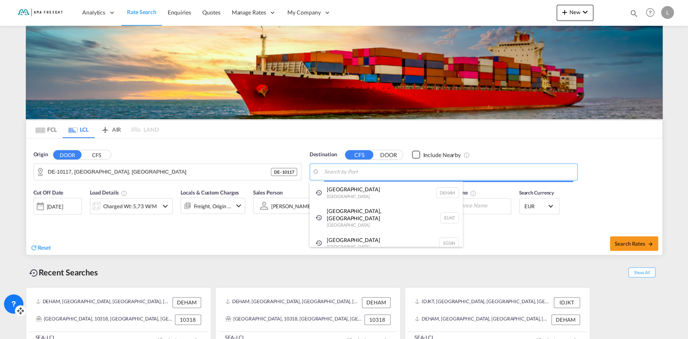
click at [338, 174] on body "Analytics Reports Dashboard Rate Search Enquiries Quotes" at bounding box center [344, 169] width 688 height 339
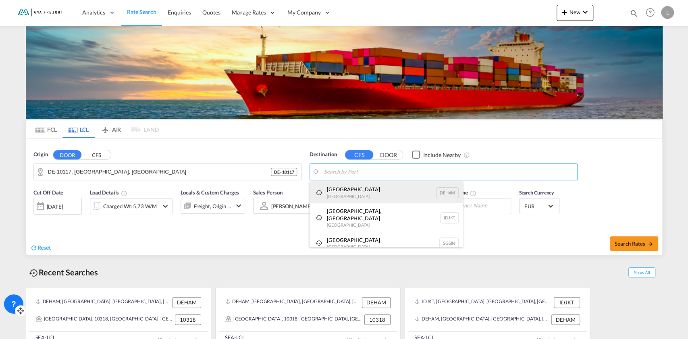
click at [340, 190] on div "Hamburg [GEOGRAPHIC_DATA] [GEOGRAPHIC_DATA]" at bounding box center [385, 193] width 153 height 22
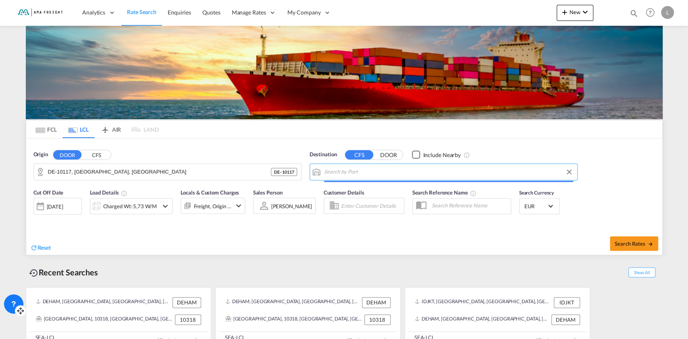
type input "[GEOGRAPHIC_DATA], [GEOGRAPHIC_DATA]"
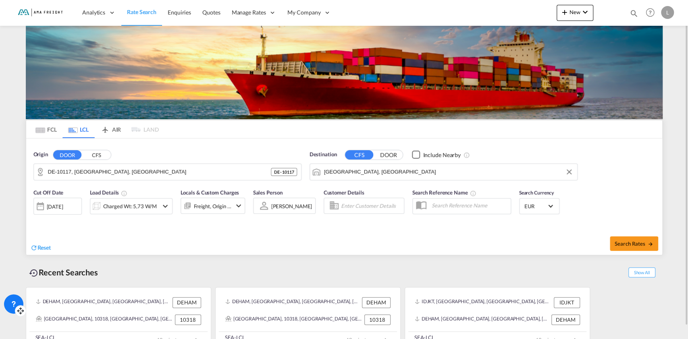
click at [161, 207] on md-icon "icon-chevron-down" at bounding box center [165, 206] width 10 height 10
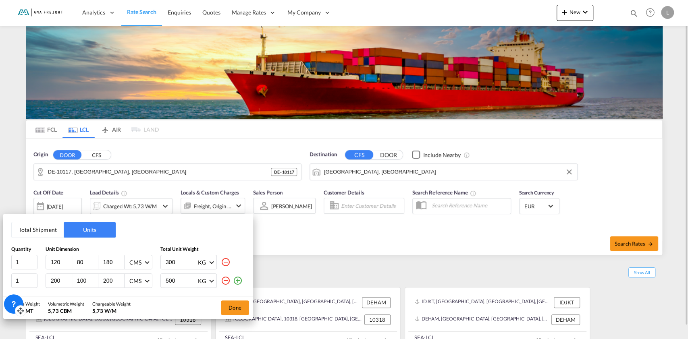
click at [161, 207] on div "Total Shipment Units Quantity Unit Dimension Total Unit Weight 1 120 80 180 CMS…" at bounding box center [344, 169] width 688 height 339
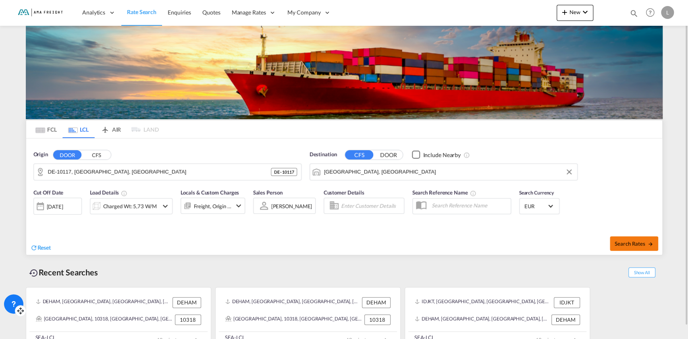
click at [623, 240] on button "Search Rates" at bounding box center [634, 243] width 48 height 15
type input "10117 to DEHAM / [DATE]"
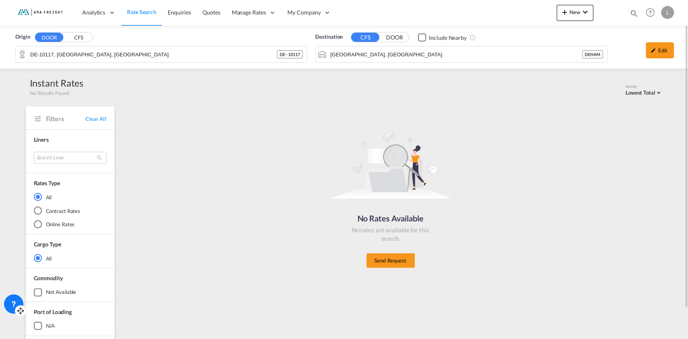
click at [135, 8] on span "Rate Search" at bounding box center [141, 11] width 29 height 7
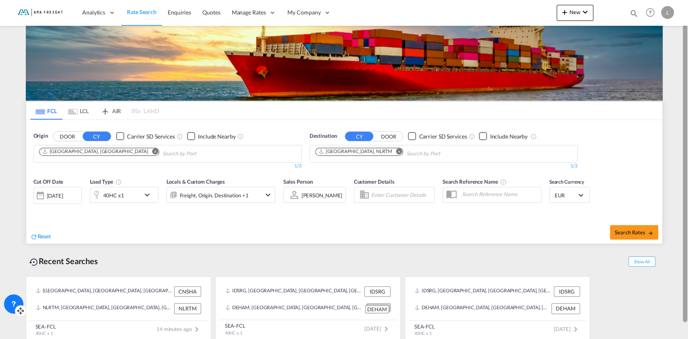
scroll to position [20, 0]
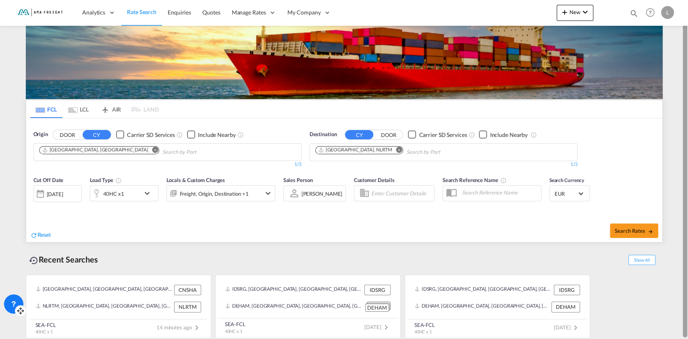
drag, startPoint x: 686, startPoint y: 303, endPoint x: 687, endPoint y: 341, distance: 37.5
click at [644, 317] on html "Analytics Reports Dashboard Rate Search Enquiries Quotes" at bounding box center [344, 169] width 688 height 339
click at [286, 311] on div "DEHAM, [GEOGRAPHIC_DATA], [GEOGRAPHIC_DATA], [GEOGRAPHIC_DATA], [GEOGRAPHIC_DAT…" at bounding box center [294, 307] width 138 height 10
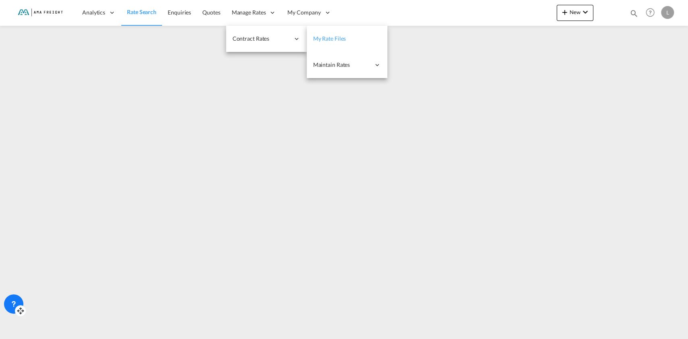
click at [345, 37] on link "My Rate Files" at bounding box center [347, 39] width 81 height 26
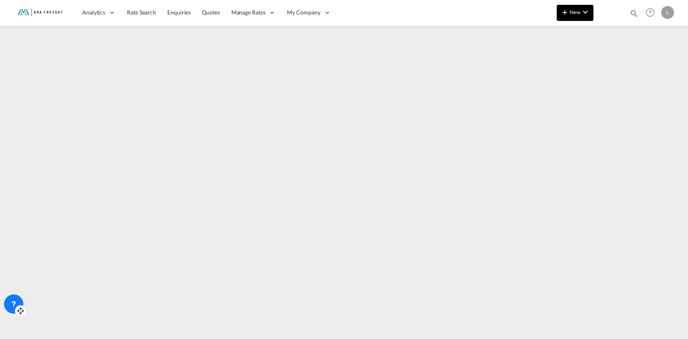
click at [581, 18] on button "New" at bounding box center [574, 13] width 37 height 16
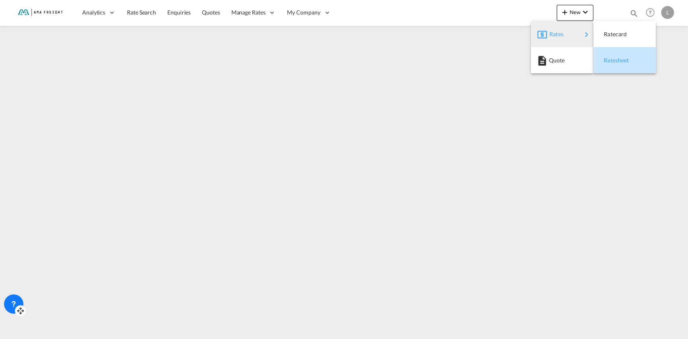
click at [612, 63] on span "Ratesheet" at bounding box center [607, 60] width 9 height 16
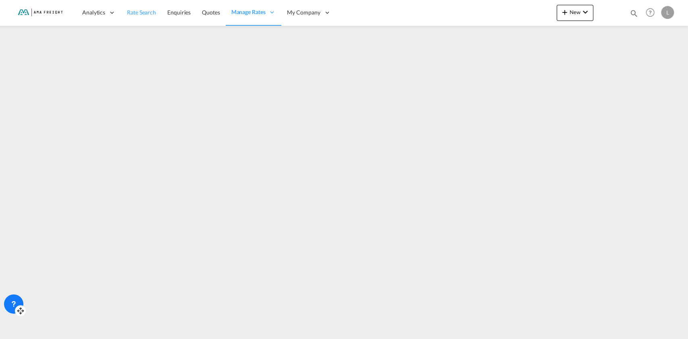
click at [144, 12] on span "Rate Search" at bounding box center [141, 12] width 29 height 7
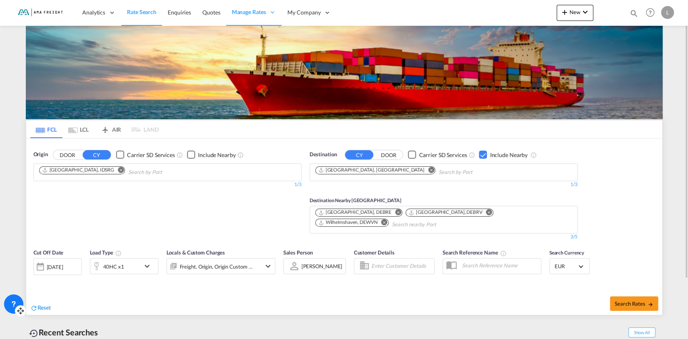
click at [83, 173] on md-chip "[GEOGRAPHIC_DATA], IDSRG" at bounding box center [82, 170] width 86 height 8
click at [118, 169] on md-icon "Remove" at bounding box center [121, 170] width 6 height 6
click at [428, 171] on md-icon "Remove" at bounding box center [431, 170] width 6 height 6
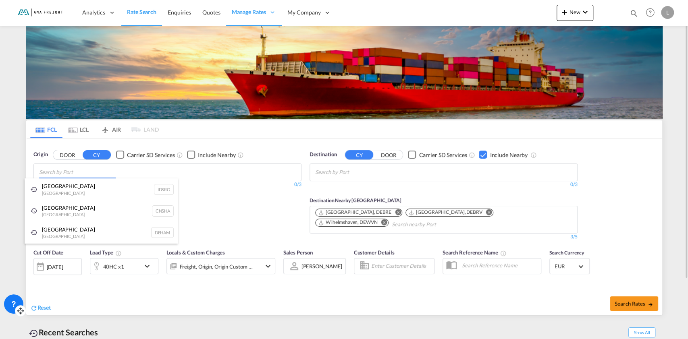
click at [97, 172] on body "Analytics Reports Dashboard Rate Search Enquiries Quotes" at bounding box center [344, 169] width 688 height 339
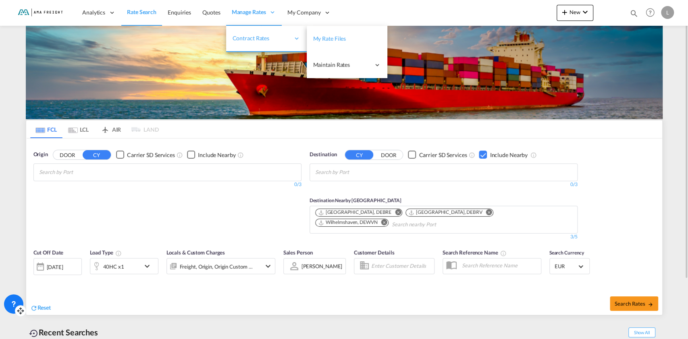
click at [317, 39] on span "My Rate Files" at bounding box center [329, 38] width 33 height 7
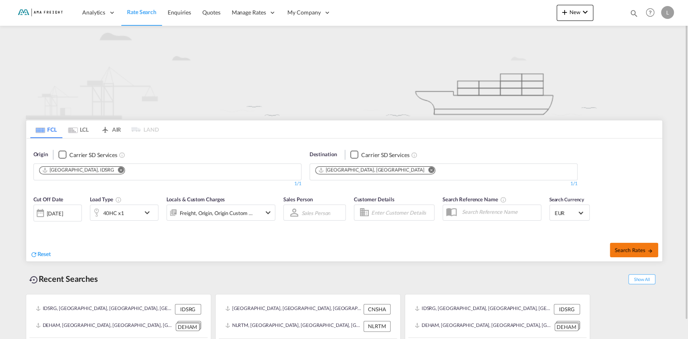
click at [652, 248] on md-icon "icon-arrow-right" at bounding box center [650, 251] width 6 height 6
type input "IDSRG to DEHAM / 9 Sep 2025"
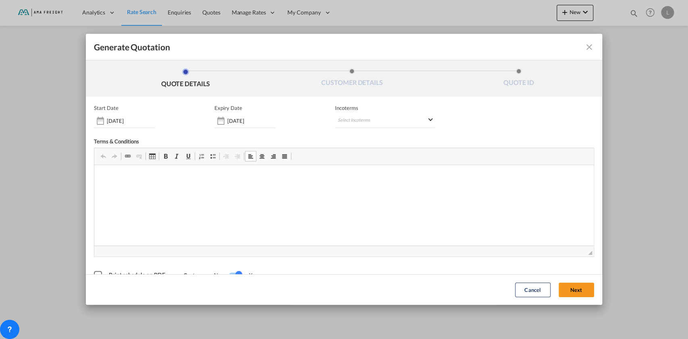
scroll to position [16, 0]
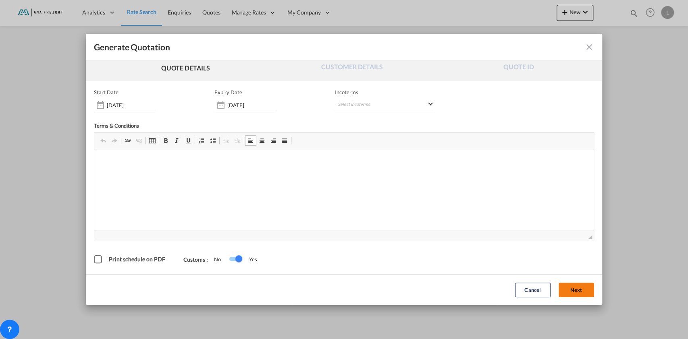
click at [570, 289] on button "Next" at bounding box center [575, 290] width 35 height 15
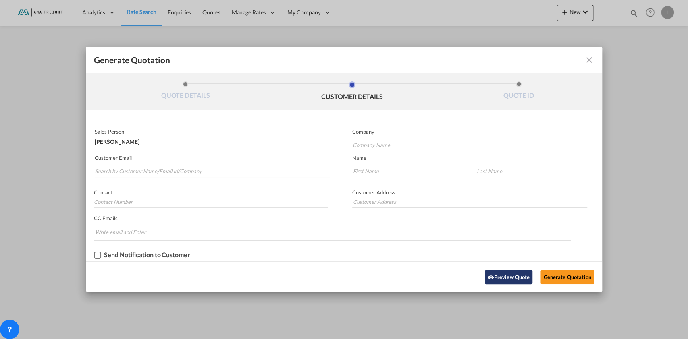
click at [520, 274] on button "Preview Quote" at bounding box center [509, 277] width 48 height 15
click at [590, 61] on md-icon "icon-close fg-AAA8AD cursor m-0" at bounding box center [589, 60] width 10 height 10
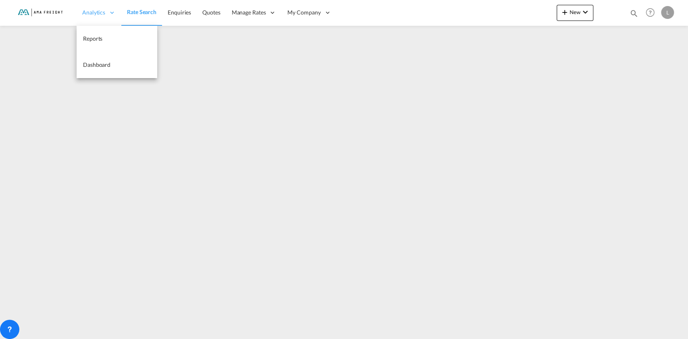
click at [96, 12] on span "Analytics" at bounding box center [93, 12] width 23 height 8
click at [92, 38] on span "Reports" at bounding box center [92, 38] width 19 height 7
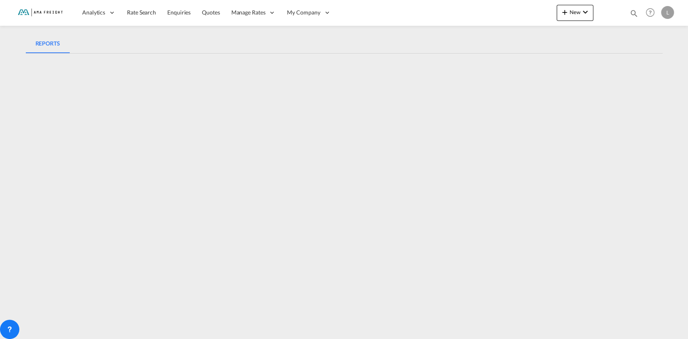
click at [212, 45] on md-tabs-canvas "REPORTS REPORTS" at bounding box center [344, 43] width 637 height 19
click at [209, 9] on span "Quotes" at bounding box center [211, 12] width 18 height 7
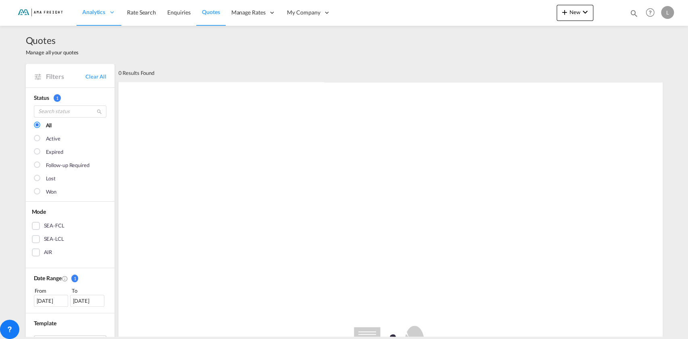
click at [368, 74] on div "0 Results Found" at bounding box center [390, 73] width 544 height 18
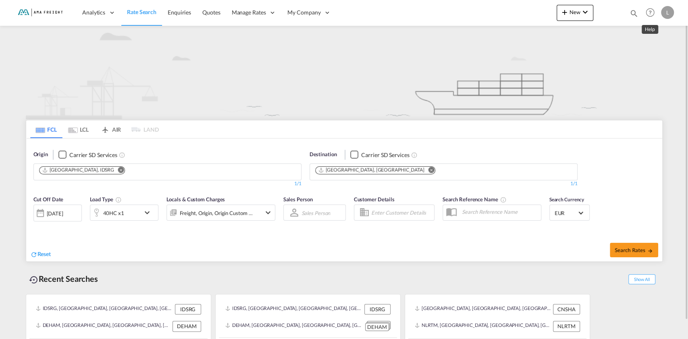
click at [649, 13] on md-icon "Help" at bounding box center [650, 13] width 14 height 14
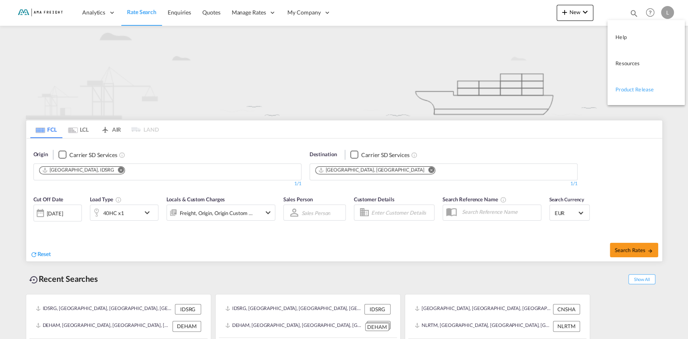
click at [632, 85] on link "Product Release" at bounding box center [639, 89] width 49 height 20
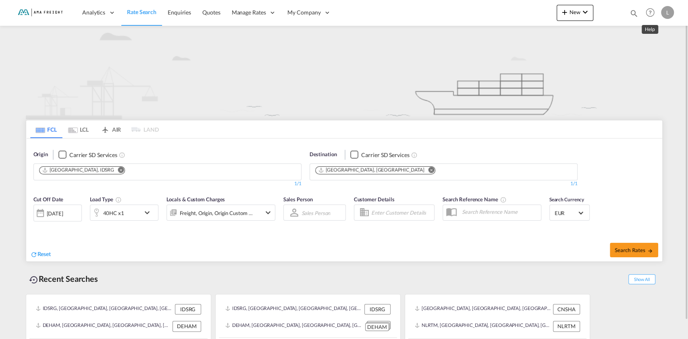
click at [647, 17] on md-icon "Help" at bounding box center [650, 13] width 14 height 14
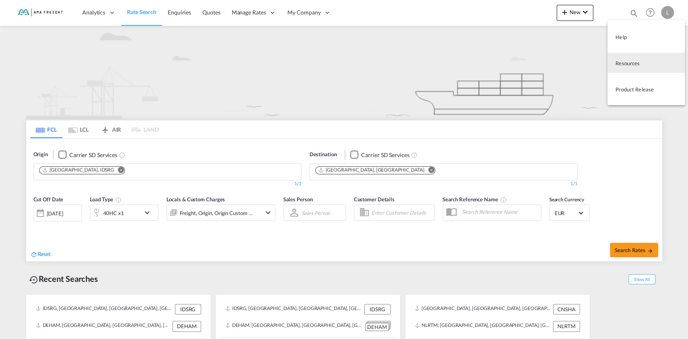
click at [622, 50] on md-menu-item "Resources" at bounding box center [645, 63] width 77 height 26
click at [623, 61] on link "Resources" at bounding box center [639, 63] width 49 height 20
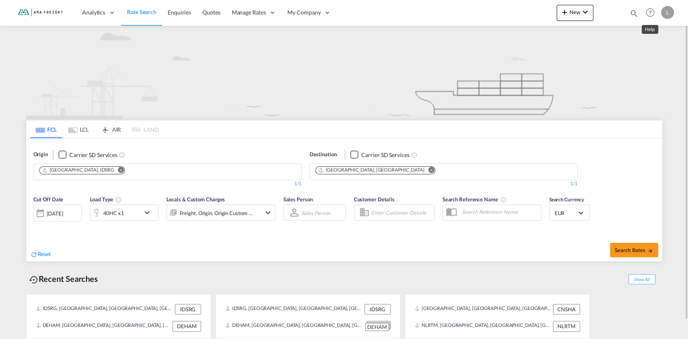
click at [646, 16] on md-icon "Help" at bounding box center [650, 13] width 14 height 14
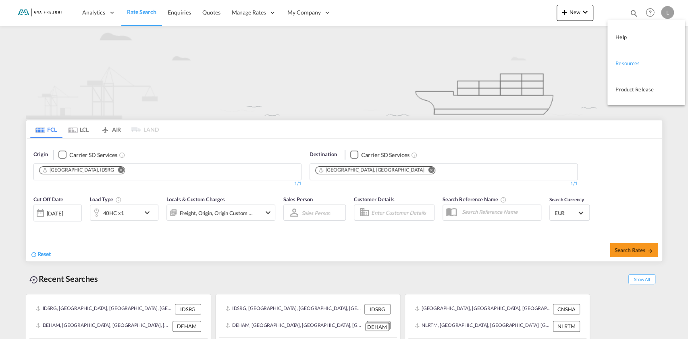
click at [638, 62] on link "Resources" at bounding box center [639, 63] width 49 height 20
